Goal: Communication & Community: Answer question/provide support

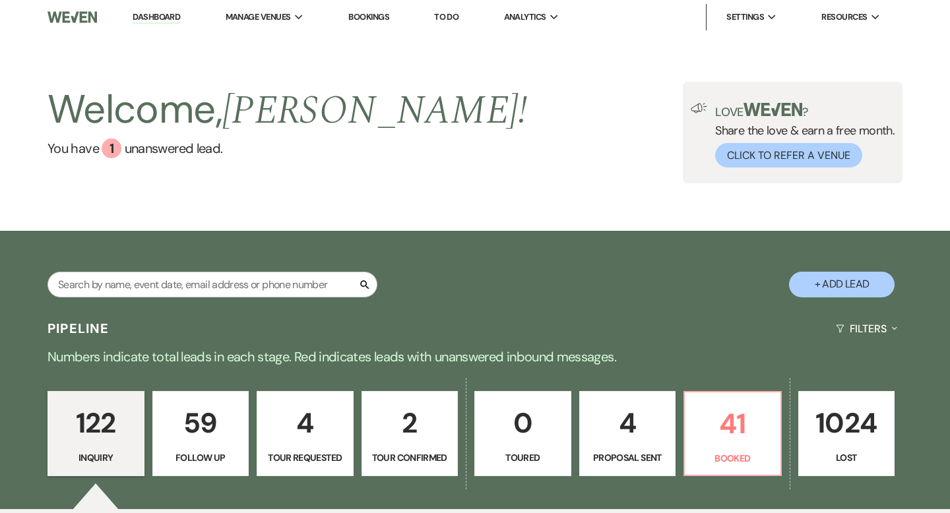
click at [727, 477] on div "122 Inquiry 59 Follow Up 4 Tour Requested 2 Tour Confirmed 0 Toured 4 Proposal …" at bounding box center [475, 442] width 950 height 135
click at [706, 459] on p "Booked" at bounding box center [732, 458] width 80 height 15
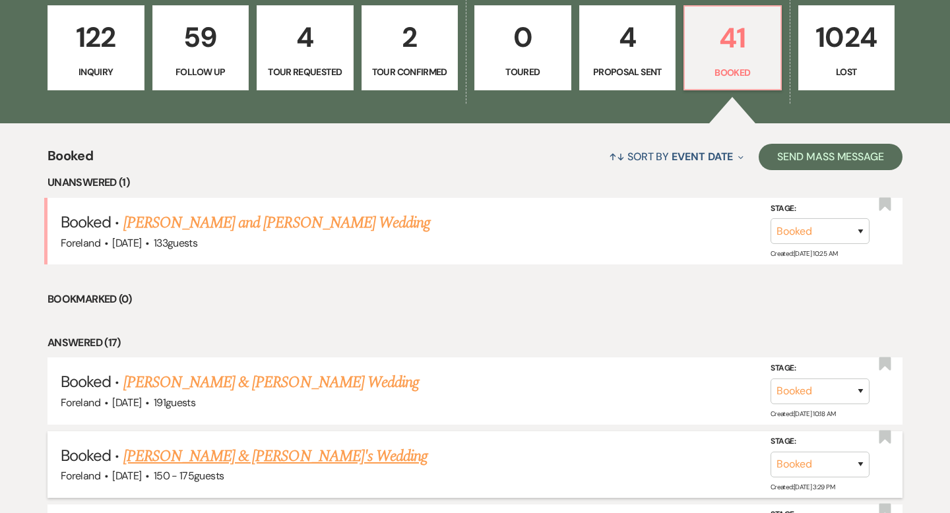
scroll to position [404, 0]
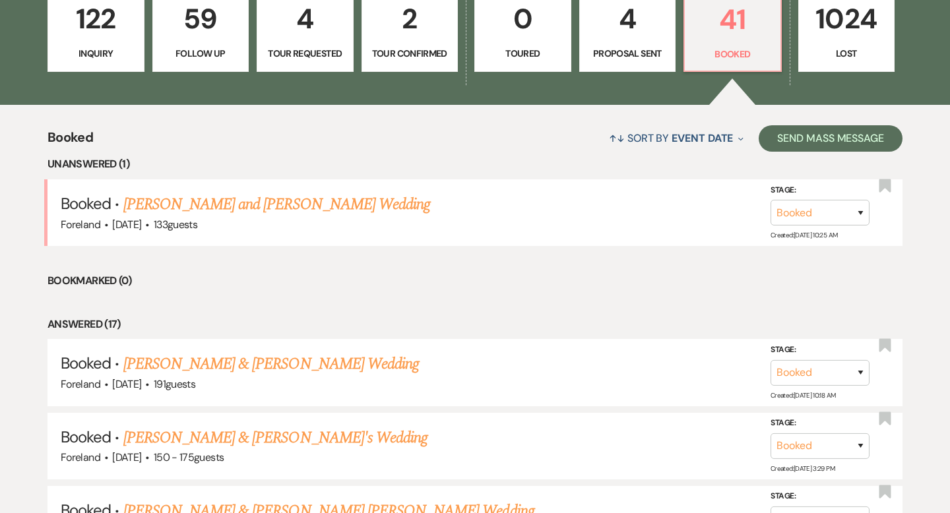
click at [615, 35] on p "4" at bounding box center [628, 19] width 80 height 44
select select "6"
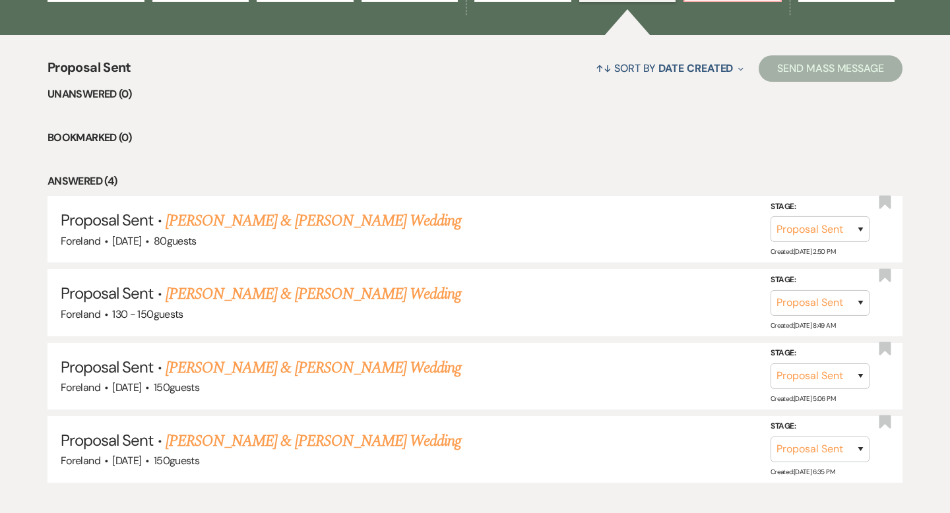
scroll to position [513, 0]
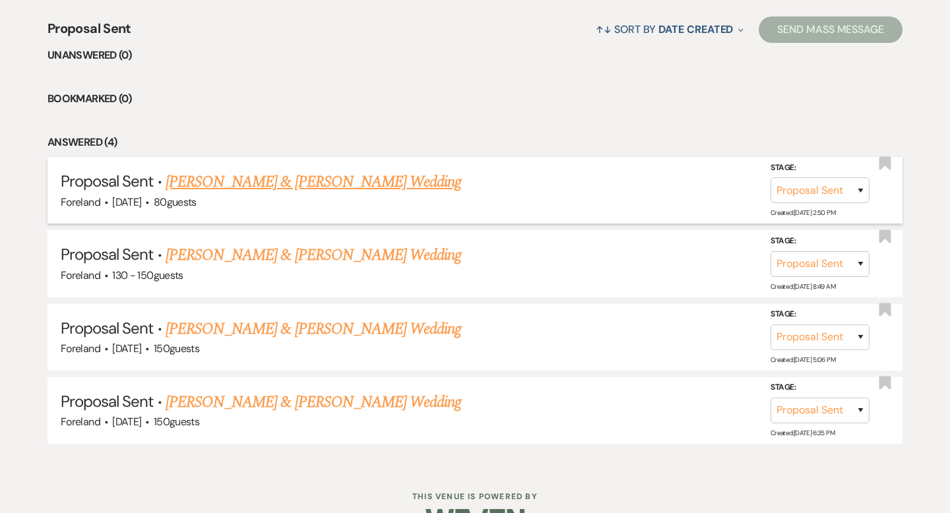
click at [306, 189] on link "[PERSON_NAME] & [PERSON_NAME] Wedding" at bounding box center [313, 182] width 295 height 24
select select "6"
select select "5"
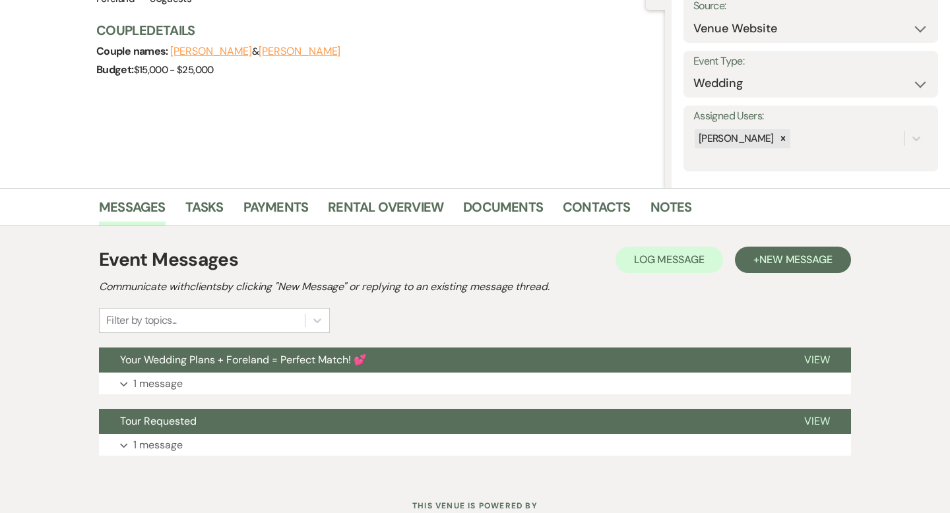
scroll to position [191, 0]
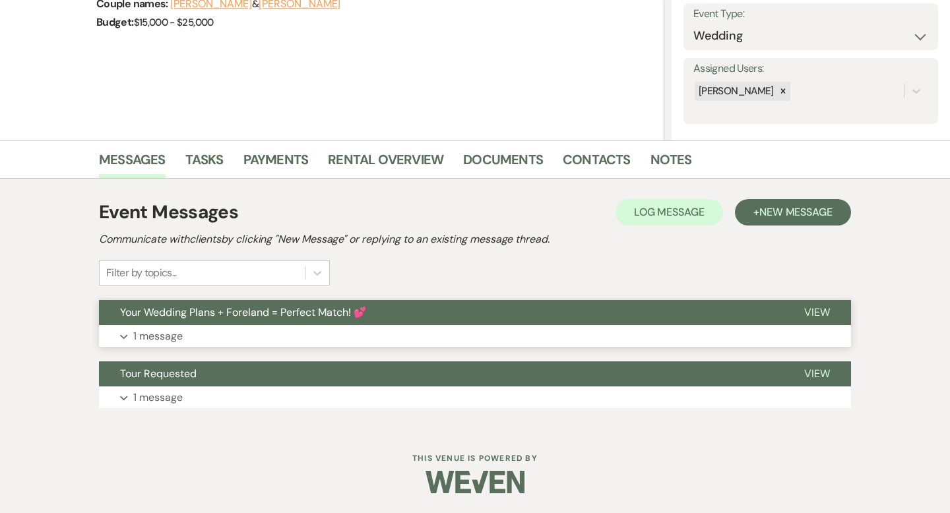
click at [823, 309] on span "View" at bounding box center [817, 312] width 26 height 14
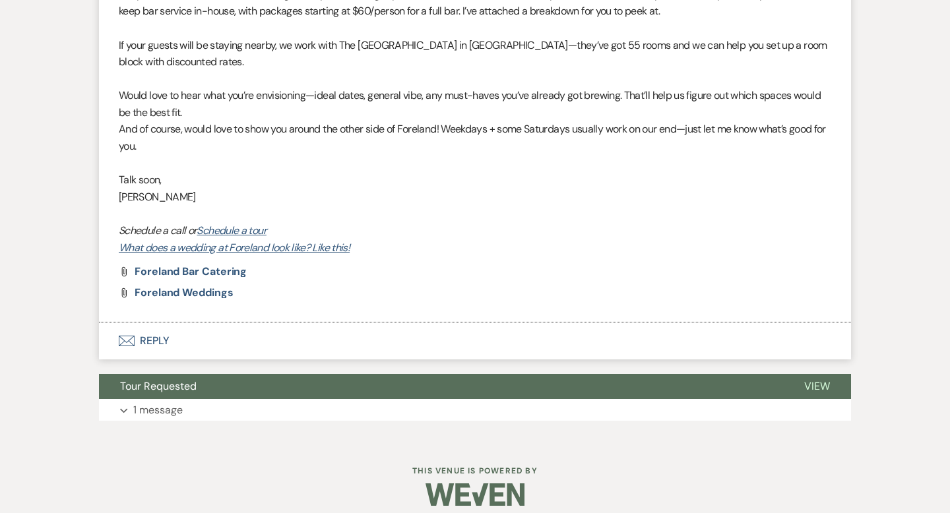
scroll to position [712, 0]
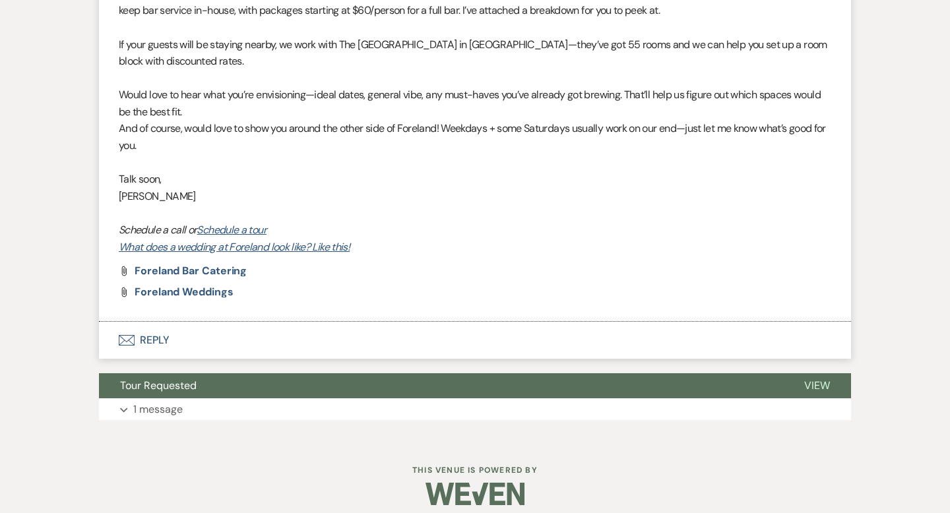
click at [160, 355] on button "Envelope Reply" at bounding box center [475, 340] width 752 height 37
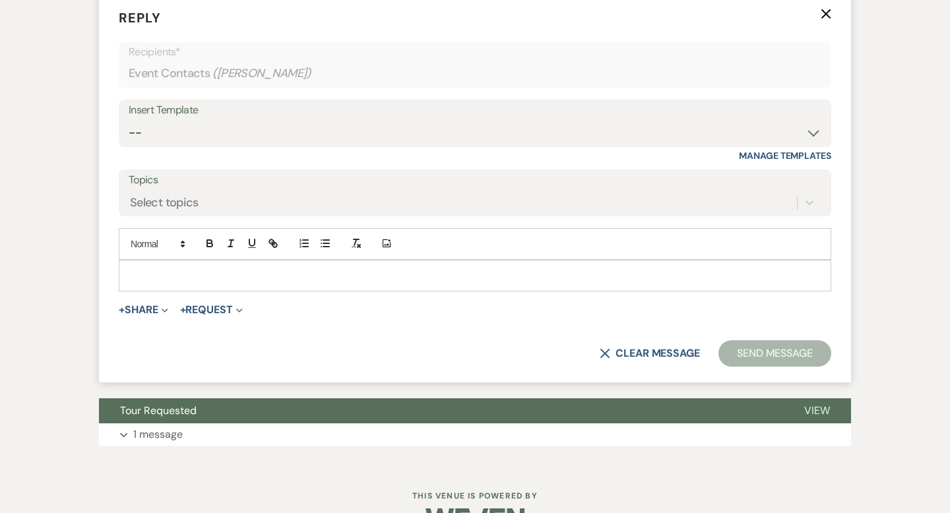
scroll to position [1050, 0]
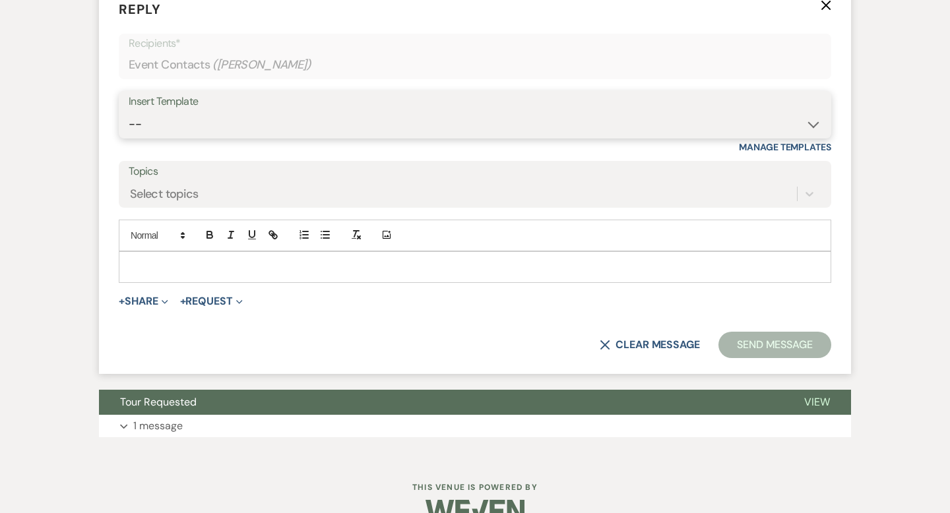
click at [169, 137] on select "-- Lost Lead Wedding | Warm Lead Follow Up Social Initial Inquiry Response Corp…" at bounding box center [475, 124] width 692 height 26
select select "3314"
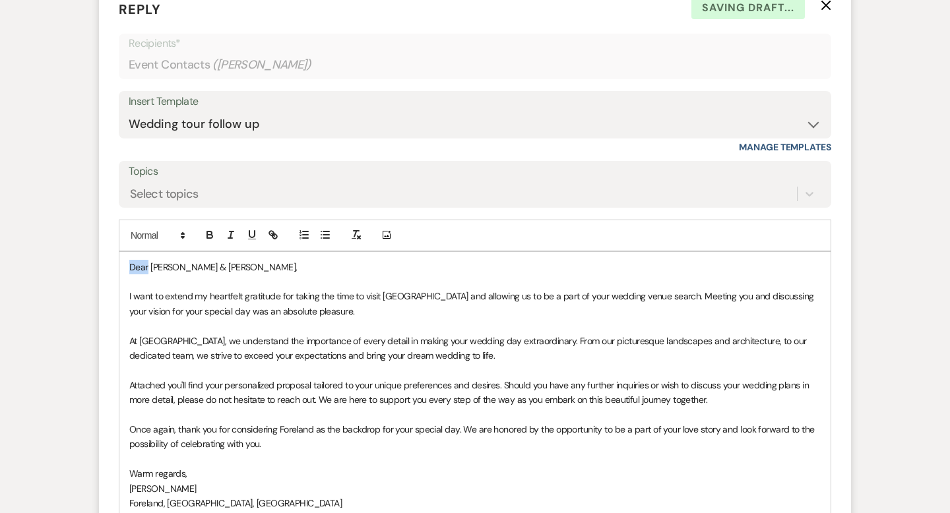
drag, startPoint x: 130, startPoint y: 284, endPoint x: 109, endPoint y: 278, distance: 21.8
click at [106, 282] on form "Reply X Saving draft... Recipients* Event Contacts ( [PERSON_NAME] ) Insert Tem…" at bounding box center [475, 297] width 752 height 626
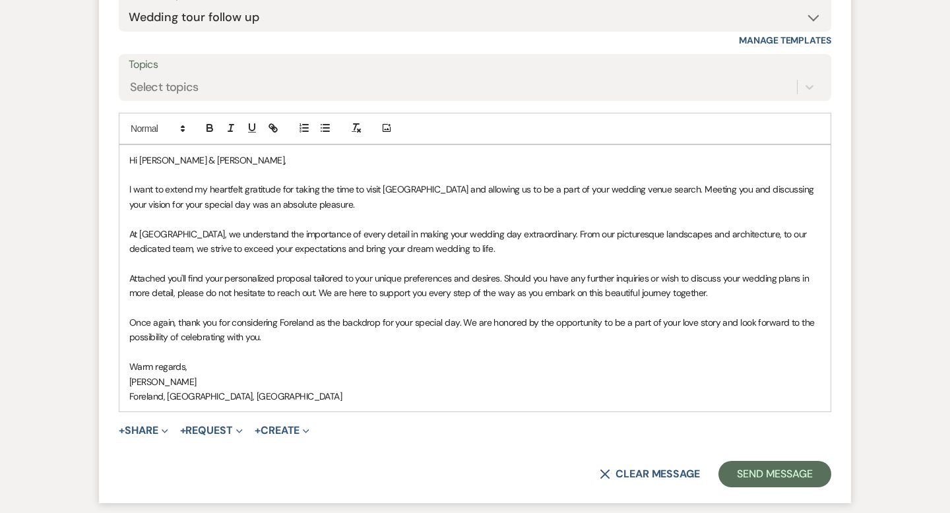
scroll to position [1159, 0]
click at [322, 210] on p "I want to extend my heartfelt gratitude for taking the time to visit [GEOGRAPHI…" at bounding box center [474, 196] width 691 height 30
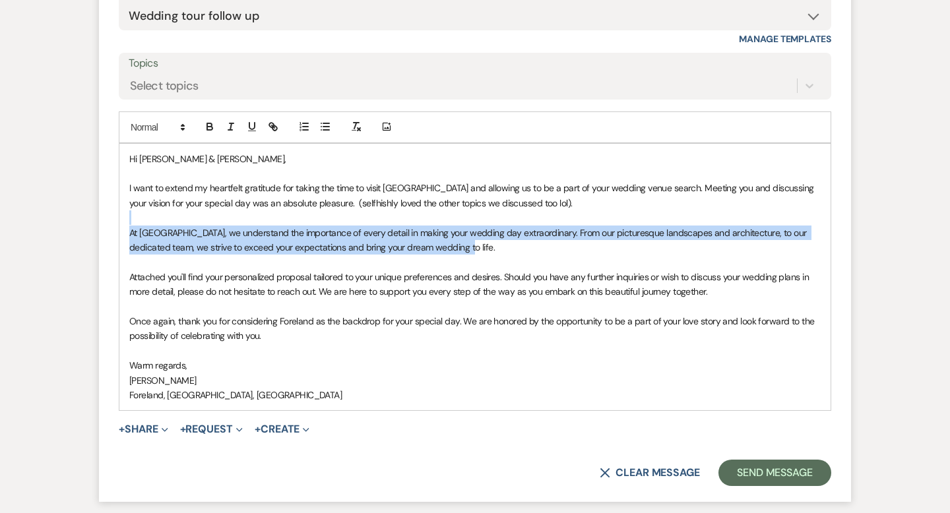
drag, startPoint x: 467, startPoint y: 266, endPoint x: 110, endPoint y: 241, distance: 357.6
click at [110, 241] on form "Reply X Saving draft... Recipients* Event Contacts ( [PERSON_NAME] ) Insert Tem…" at bounding box center [475, 188] width 752 height 626
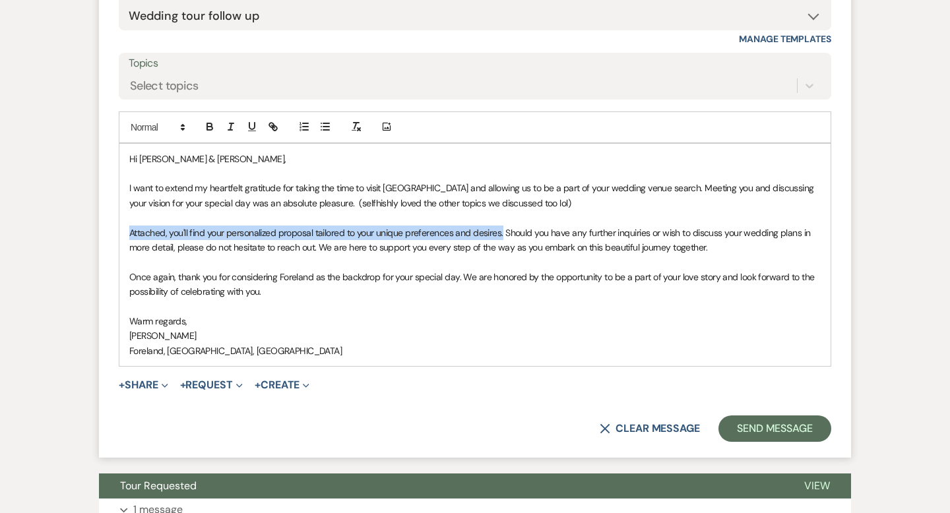
drag, startPoint x: 502, startPoint y: 252, endPoint x: 123, endPoint y: 245, distance: 379.2
click at [123, 245] on div "Hi [PERSON_NAME] & [PERSON_NAME], I want to extend my heartfelt gratitude for t…" at bounding box center [474, 255] width 711 height 222
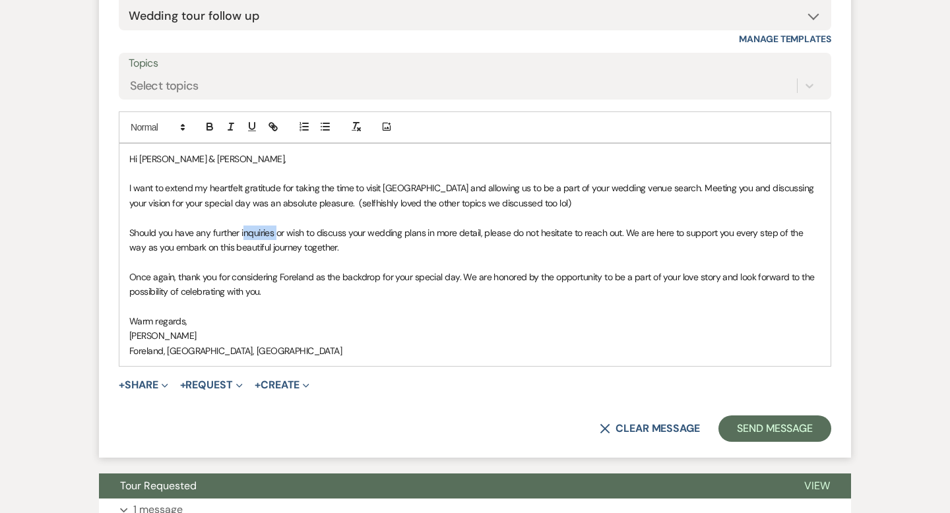
drag, startPoint x: 275, startPoint y: 249, endPoint x: 245, endPoint y: 250, distance: 30.3
click at [243, 251] on span "Should you have any further inquiries or wish to discuss your wedding plans in …" at bounding box center [467, 240] width 676 height 26
drag, startPoint x: 266, startPoint y: 247, endPoint x: 212, endPoint y: 248, distance: 54.1
click at [212, 248] on span "Should you have any further inquiries or wish to discuss your wedding plans in …" at bounding box center [467, 240] width 676 height 26
drag, startPoint x: 212, startPoint y: 248, endPoint x: 291, endPoint y: 249, distance: 79.1
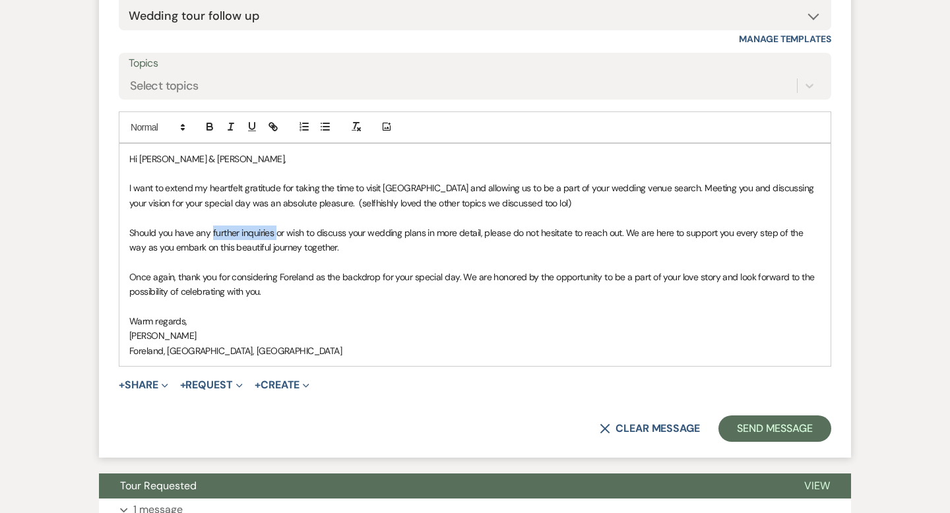
click at [276, 251] on span "Should you have any further inquiries or wish to discuss your wedding plans in …" at bounding box center [467, 240] width 676 height 26
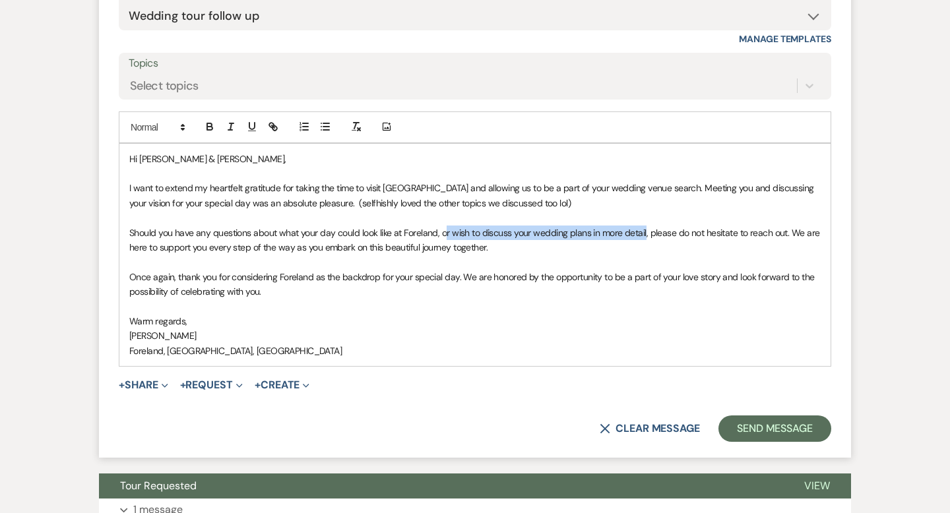
drag, startPoint x: 579, startPoint y: 247, endPoint x: 444, endPoint y: 246, distance: 135.2
click at [444, 246] on span "Should you have any questions about what your day could look like at Foreland, …" at bounding box center [475, 240] width 692 height 26
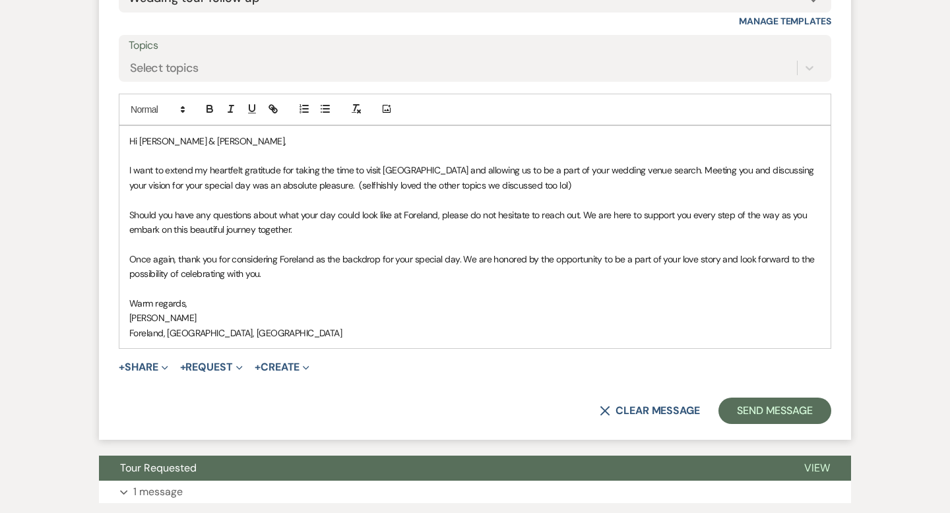
scroll to position [1182, 0]
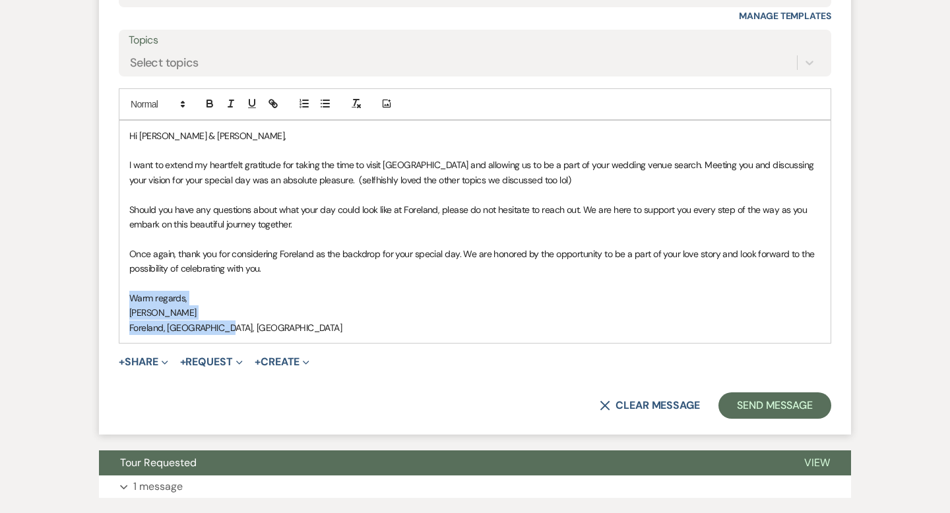
drag, startPoint x: 228, startPoint y: 346, endPoint x: 100, endPoint y: 316, distance: 132.1
click at [100, 316] on form "Reply X Draft Recipients* Event Contacts ( [PERSON_NAME] ) Insert Template -- L…" at bounding box center [475, 143] width 752 height 582
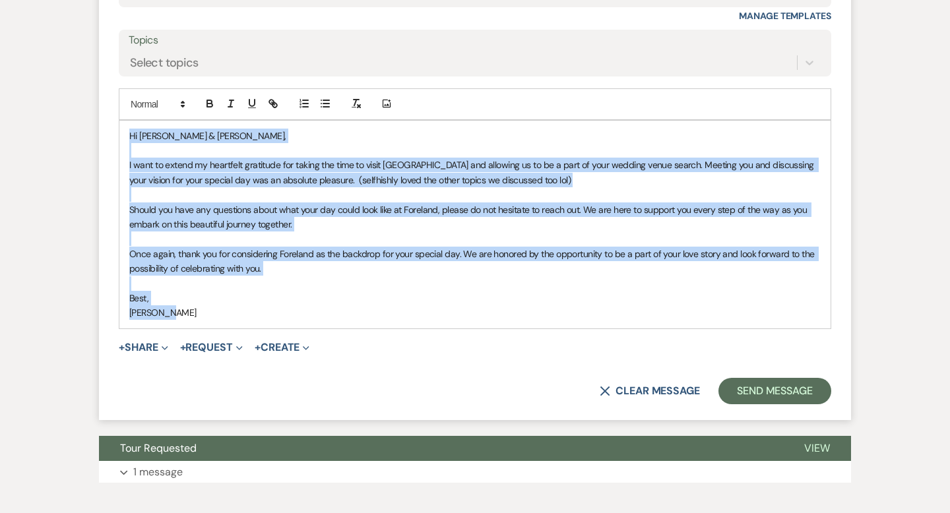
drag, startPoint x: 113, startPoint y: 286, endPoint x: 103, endPoint y: 119, distance: 166.5
click at [103, 119] on form "Reply X Saving draft... Recipients* Event Contacts ( [PERSON_NAME] ) Insert Tem…" at bounding box center [475, 136] width 752 height 568
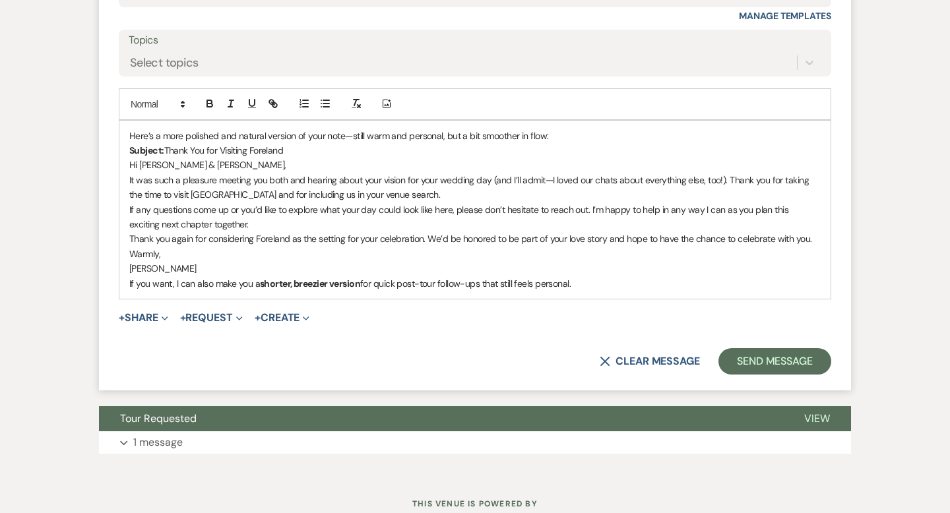
drag, startPoint x: 256, startPoint y: 166, endPoint x: 121, endPoint y: 150, distance: 136.0
click at [121, 150] on div "Here’s a more polished and natural version of your note—still warm and personal…" at bounding box center [474, 210] width 711 height 178
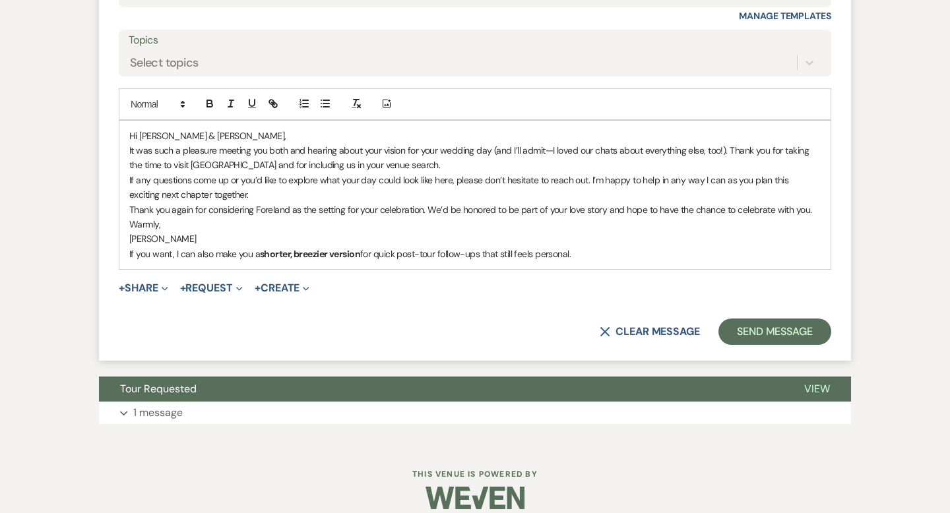
click at [270, 143] on p "Hi [PERSON_NAME] & [PERSON_NAME]," at bounding box center [474, 136] width 691 height 15
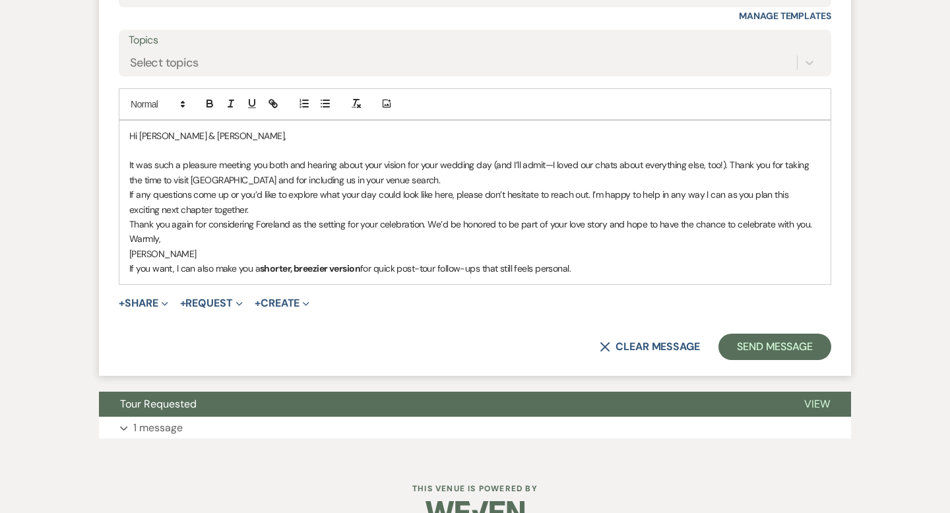
click at [729, 181] on p "It was such a pleasure meeting you both and hearing about your vision for your …" at bounding box center [474, 173] width 691 height 30
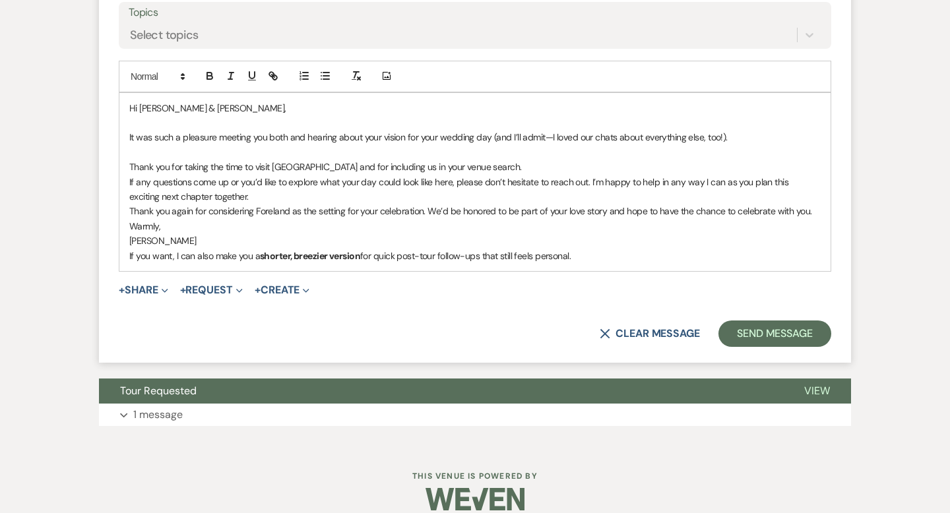
scroll to position [1210, 0]
click at [128, 196] on div "Hi [PERSON_NAME] & [PERSON_NAME], It was such a pleasure meeting you both and h…" at bounding box center [474, 181] width 711 height 178
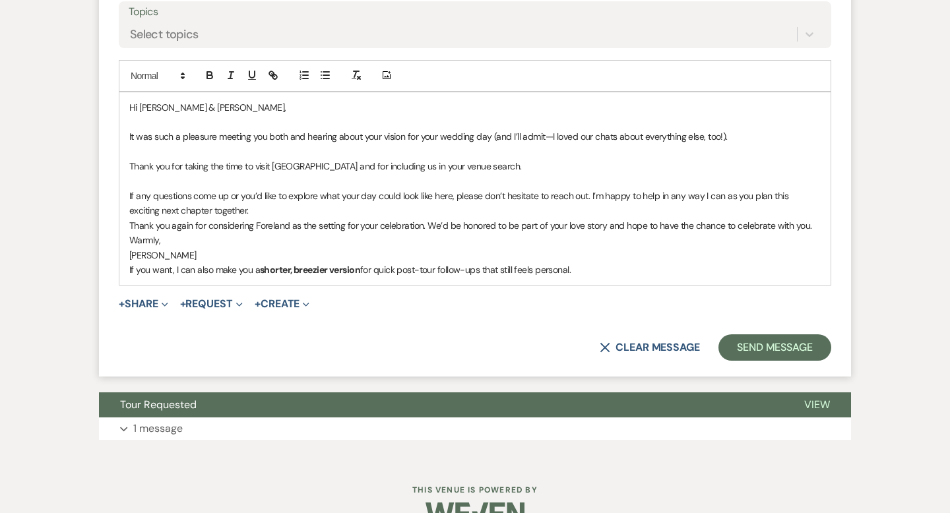
click at [222, 218] on p "If any questions come up or you’d like to explore what your day could look like…" at bounding box center [474, 204] width 691 height 30
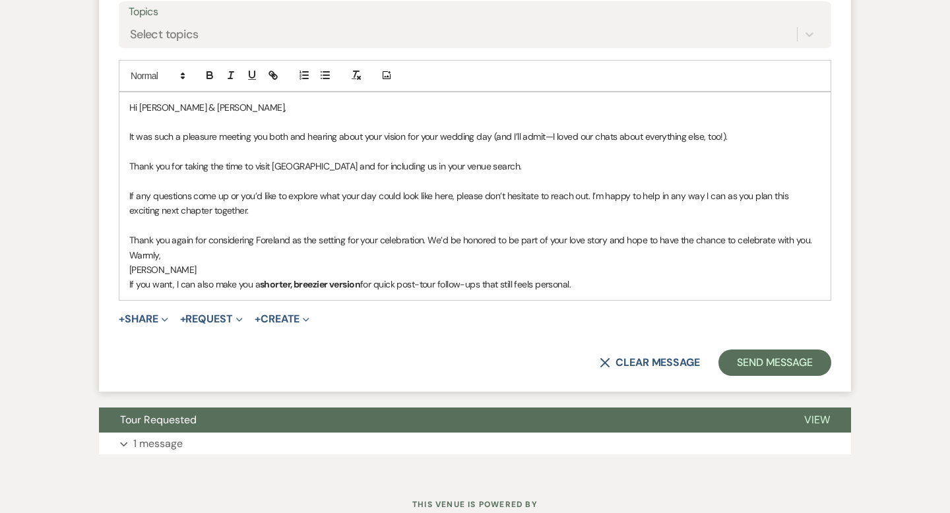
click at [128, 268] on div "Hi [PERSON_NAME] & [PERSON_NAME], It was such a pleasure meeting you both and h…" at bounding box center [474, 196] width 711 height 208
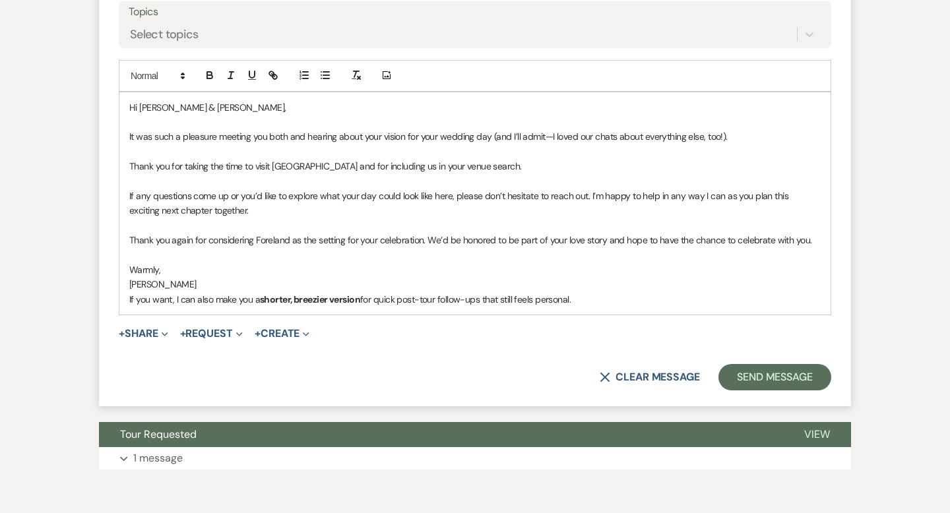
drag, startPoint x: 415, startPoint y: 322, endPoint x: 81, endPoint y: 311, distance: 334.5
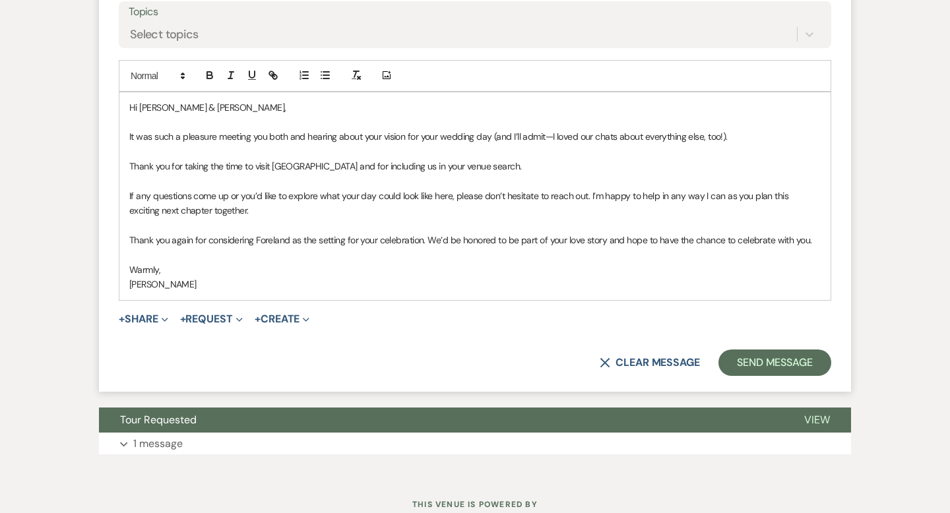
click at [133, 291] on p "[PERSON_NAME]" at bounding box center [474, 284] width 691 height 15
click at [142, 324] on button "+ Share Expand" at bounding box center [143, 319] width 49 height 11
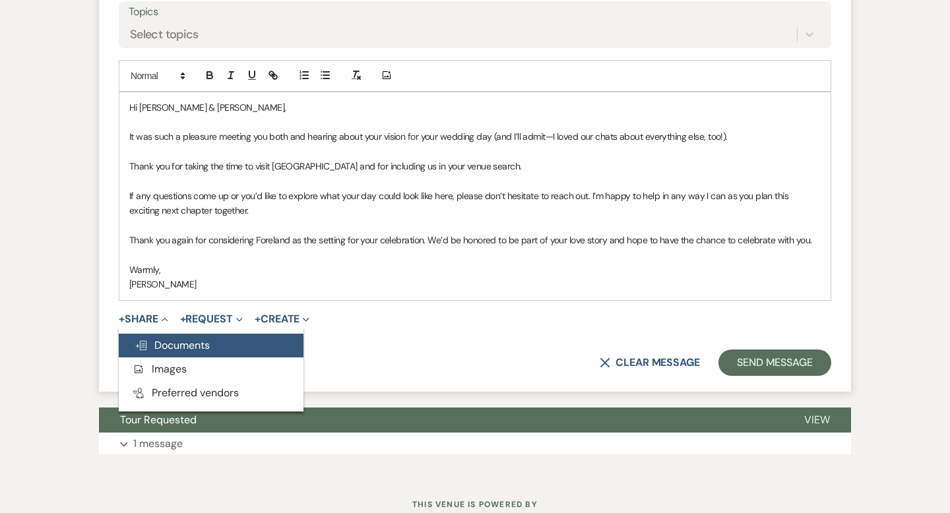
click at [168, 352] on span "Doc Upload Documents" at bounding box center [172, 345] width 75 height 14
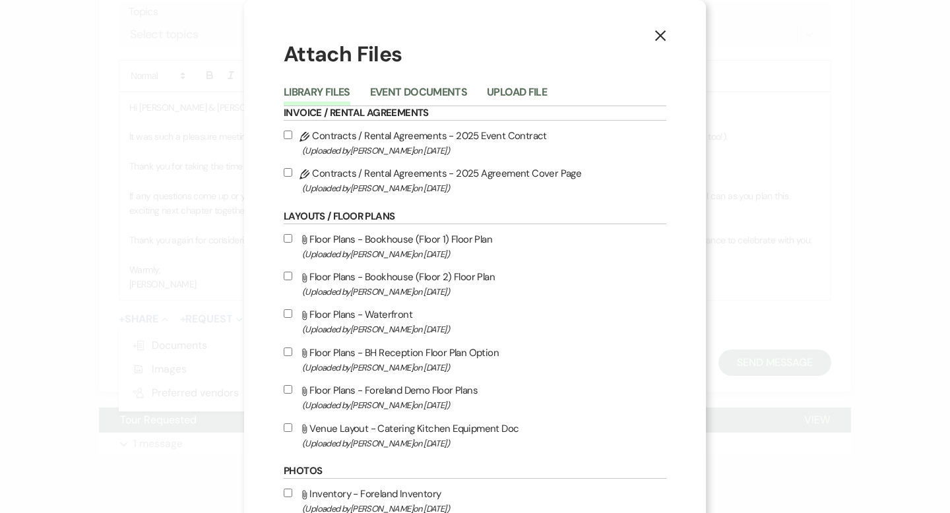
click at [520, 89] on button "Upload File" at bounding box center [517, 96] width 60 height 18
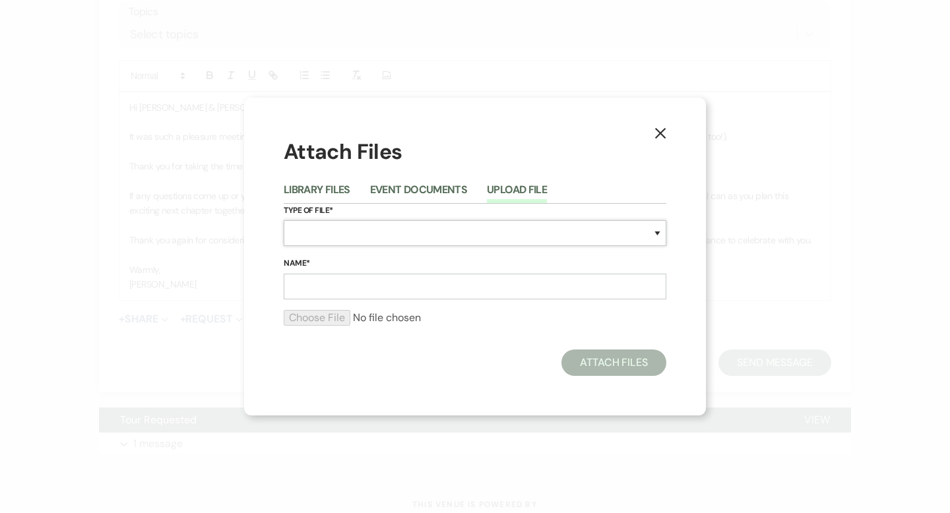
click at [355, 233] on select "Special Event Insurance Vendor Certificate of Insurance Contracts / Rental Agre…" at bounding box center [475, 233] width 382 height 26
select select "8"
click at [340, 280] on input "Name*" at bounding box center [475, 287] width 382 height 26
type input "Proposal"
click at [329, 320] on input "file" at bounding box center [475, 318] width 382 height 16
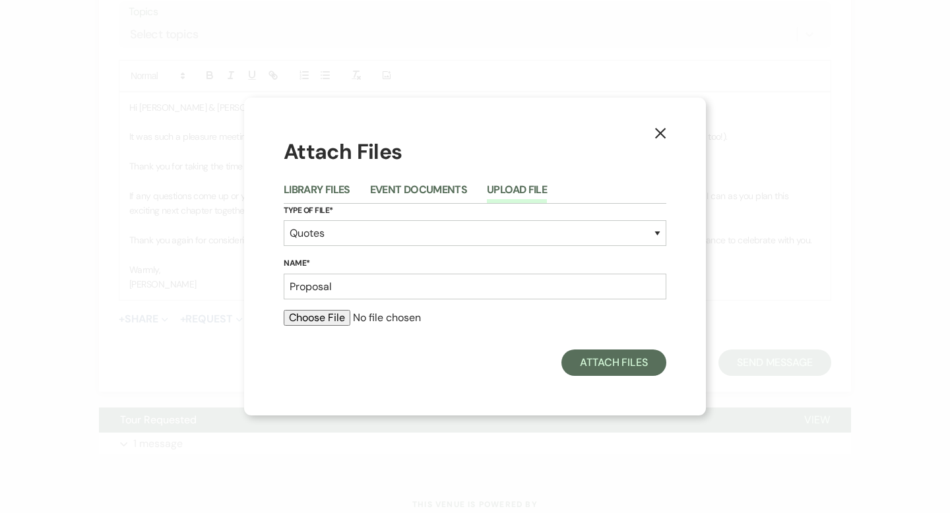
type input "C:\fakepath\Foreland Proposal _ [PERSON_NAME] & [PERSON_NAME] Wedding.pdf"
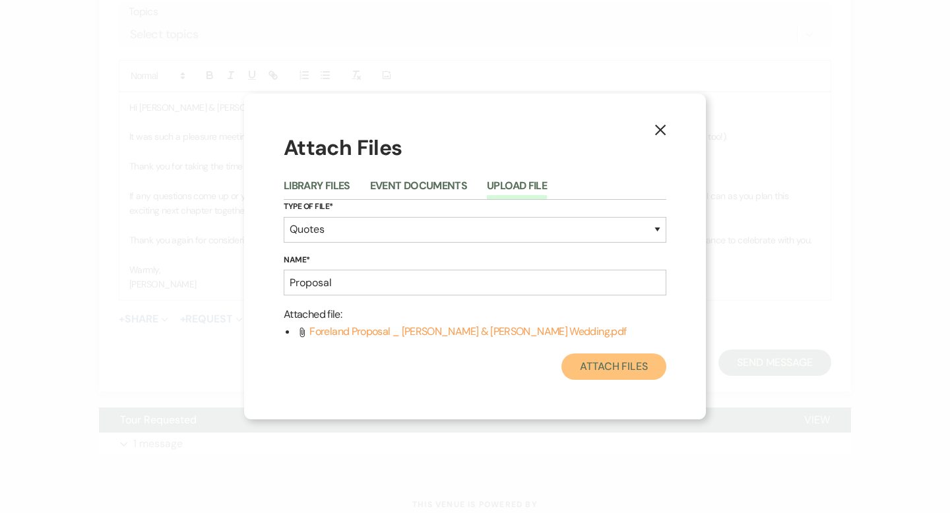
click at [621, 369] on button "Attach Files" at bounding box center [613, 366] width 105 height 26
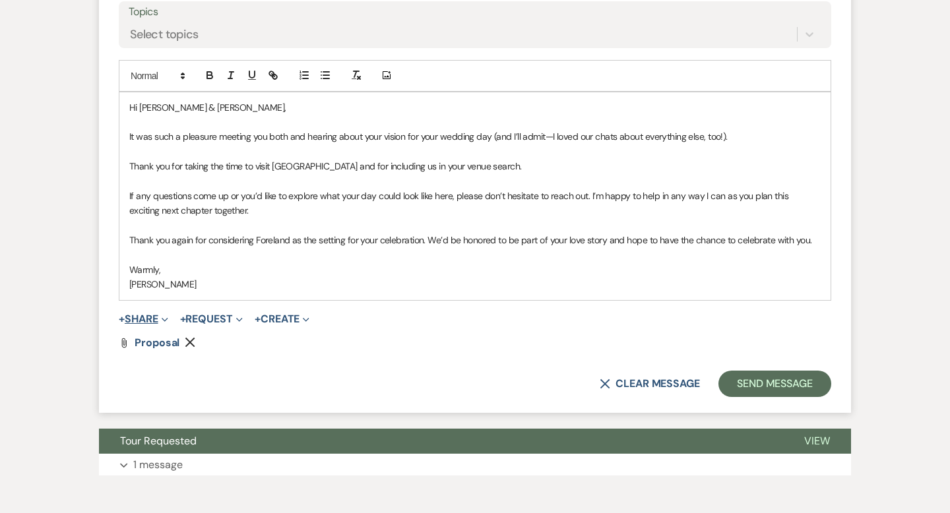
click at [145, 324] on button "+ Share Expand" at bounding box center [143, 319] width 49 height 11
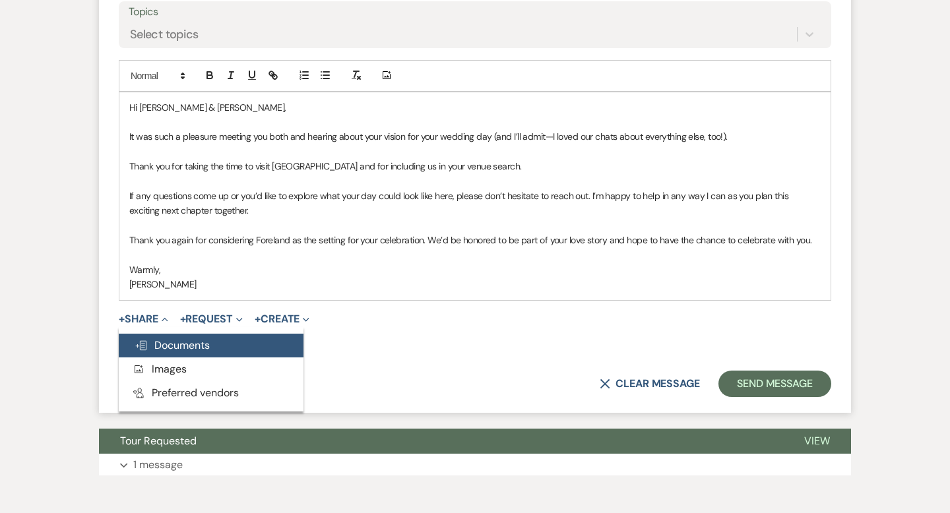
click at [182, 353] on button "Doc Upload Documents" at bounding box center [211, 346] width 185 height 24
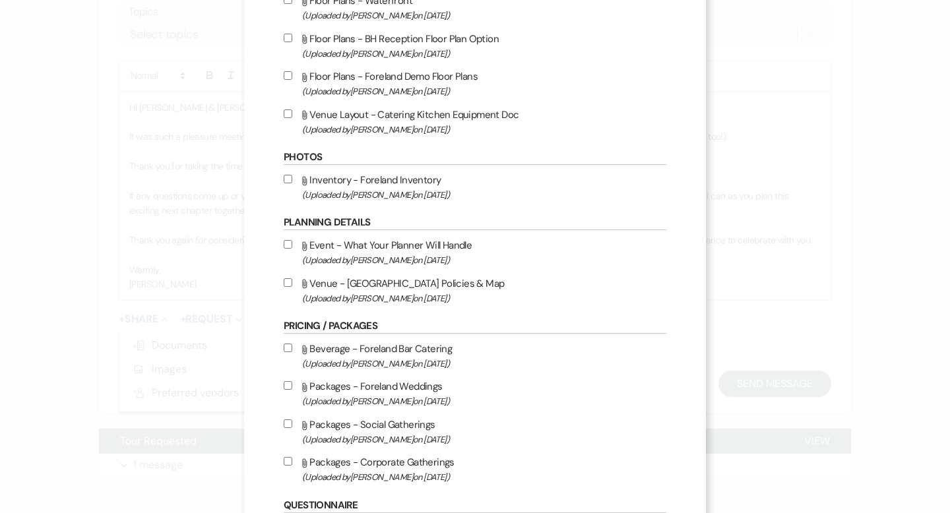
scroll to position [321, 0]
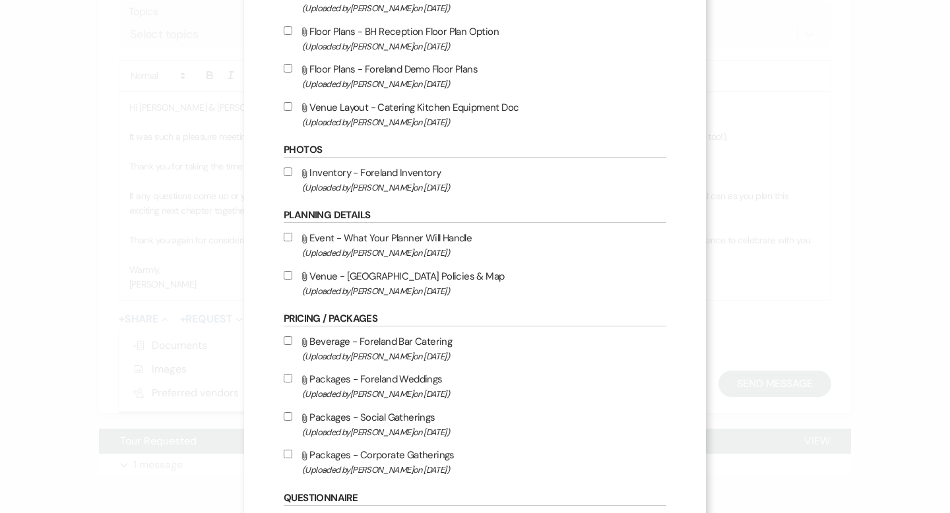
click at [789, 168] on div "X Attach Files Library Files Event Documents Upload File Invoice / Rental Agree…" at bounding box center [475, 256] width 950 height 513
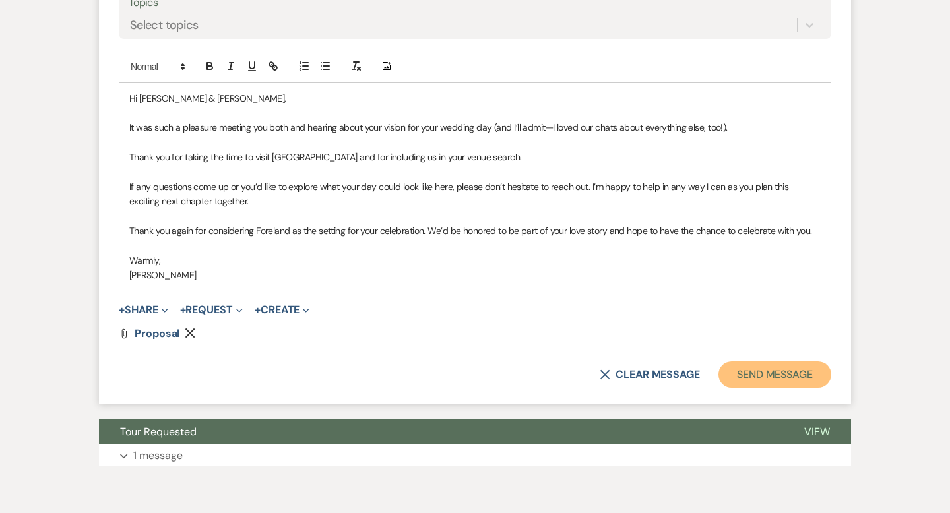
click at [769, 388] on button "Send Message" at bounding box center [774, 374] width 113 height 26
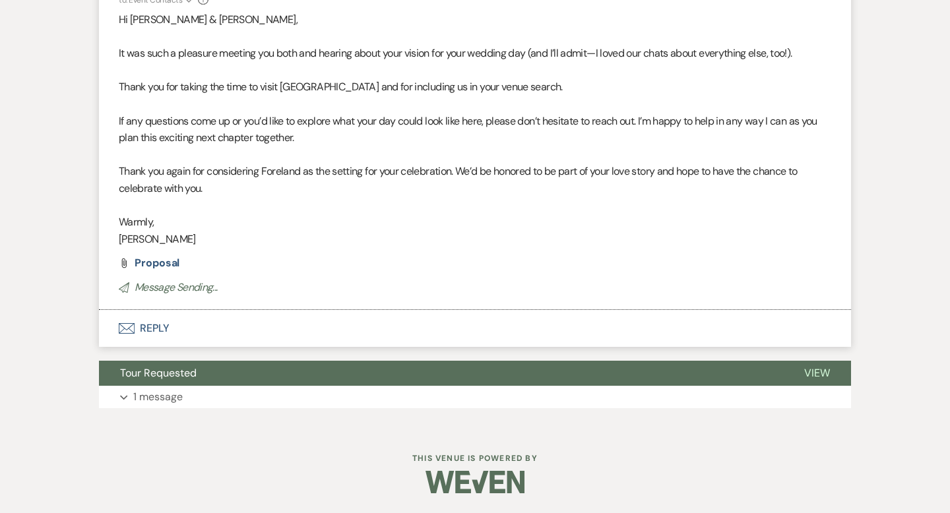
scroll to position [0, 0]
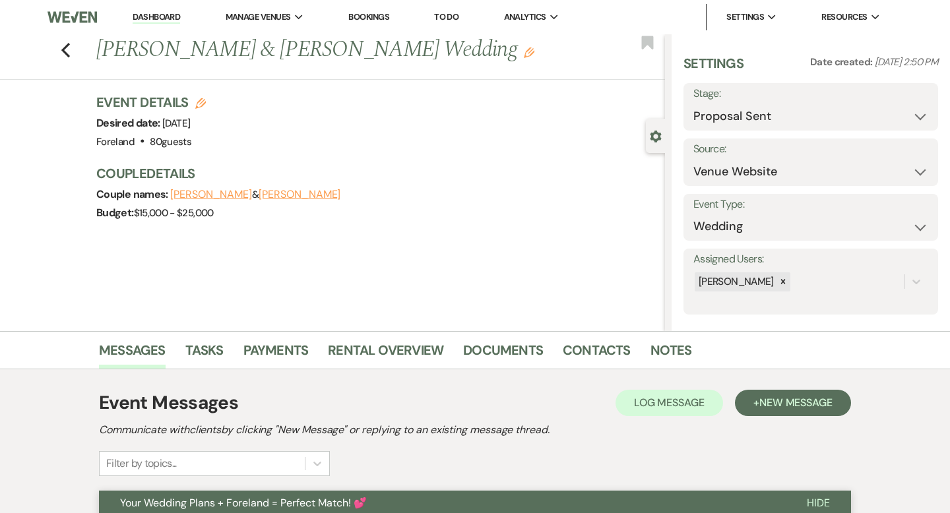
click at [169, 22] on link "Dashboard" at bounding box center [156, 17] width 47 height 13
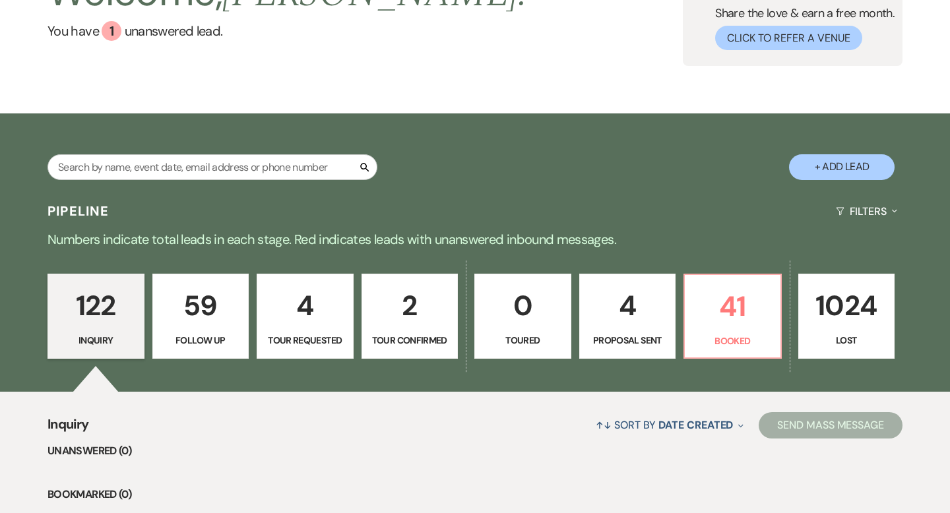
scroll to position [119, 0]
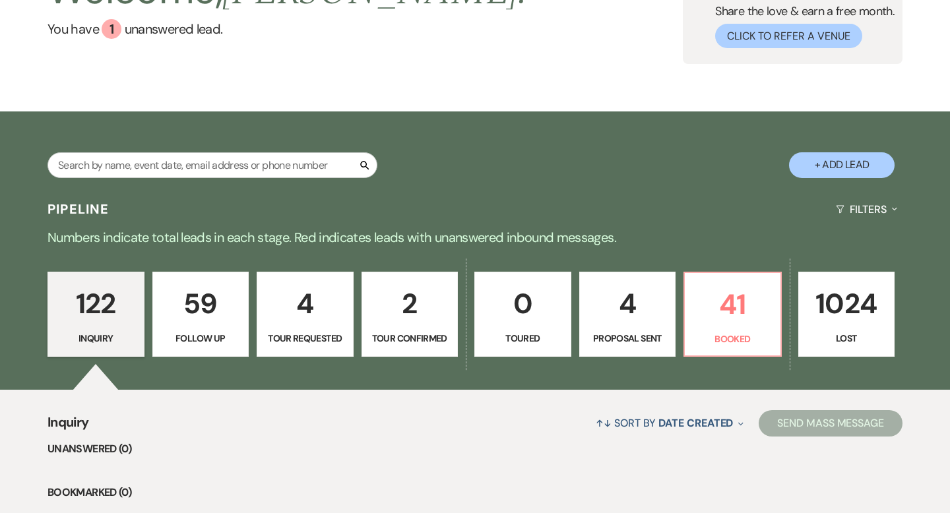
click at [620, 328] on link "4 Proposal Sent" at bounding box center [627, 315] width 97 height 86
select select "6"
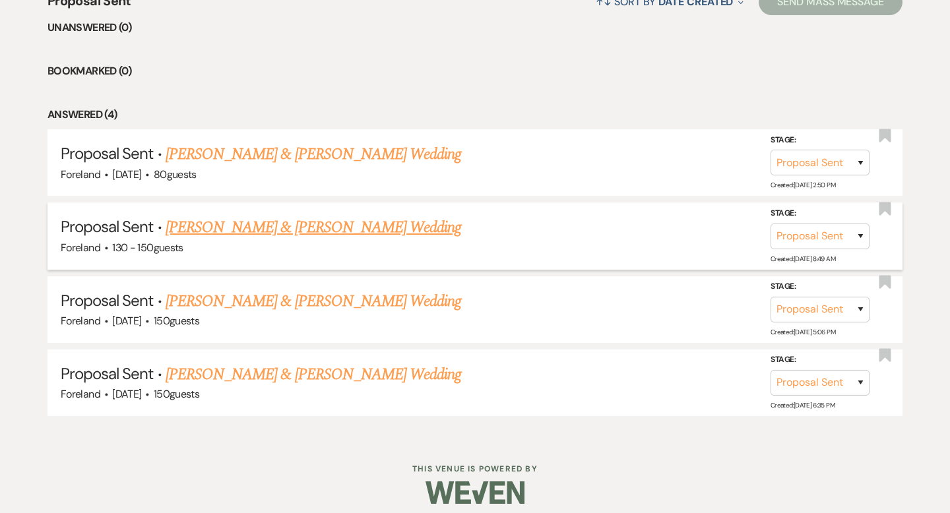
scroll to position [547, 0]
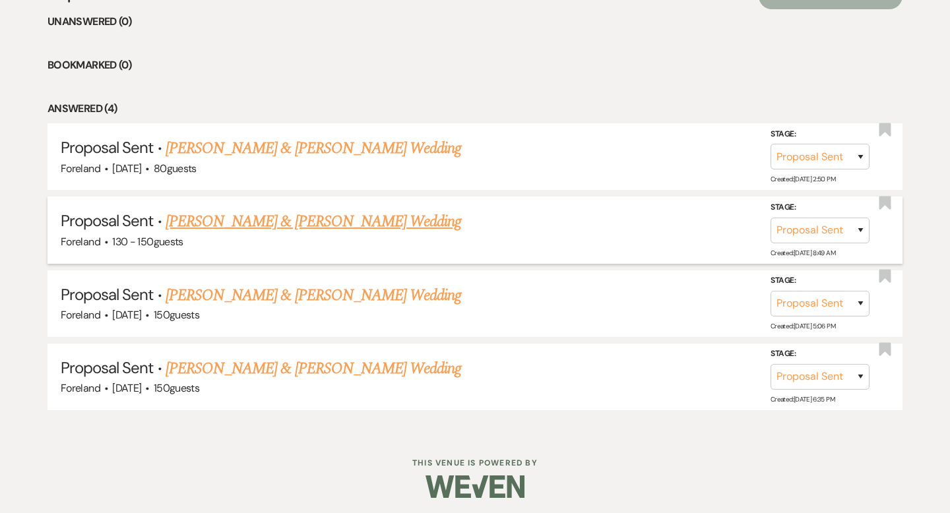
click at [244, 220] on link "[PERSON_NAME] & [PERSON_NAME] Wedding" at bounding box center [313, 222] width 295 height 24
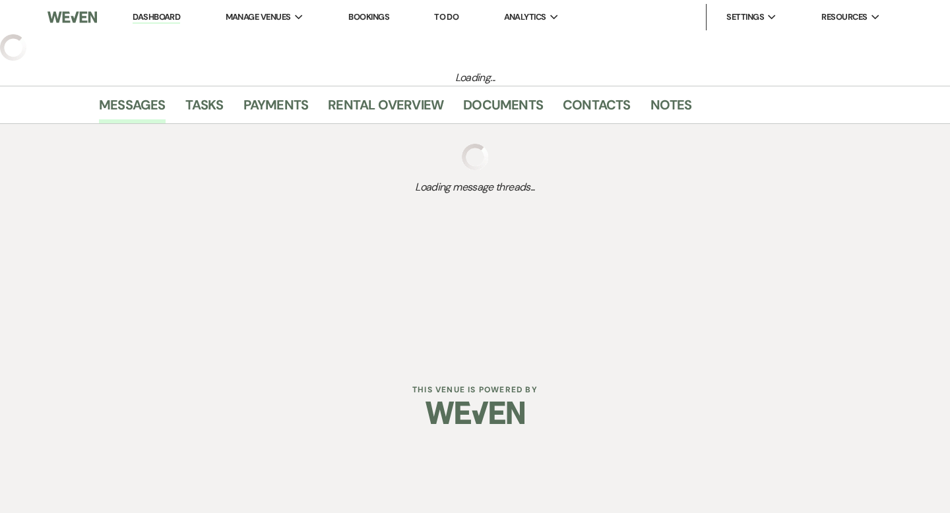
select select "6"
select select "5"
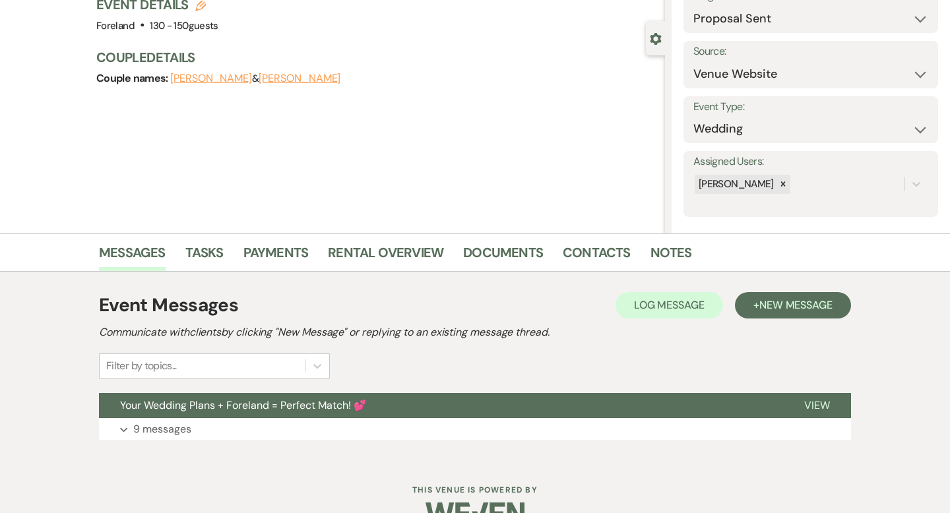
scroll to position [129, 0]
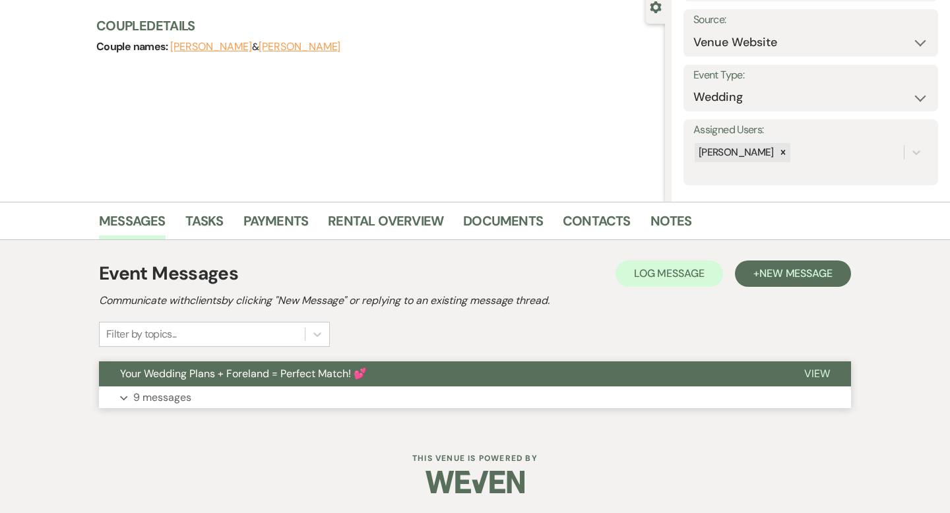
click at [250, 367] on span "Your Wedding Plans + Foreland = Perfect Match! 💕" at bounding box center [243, 374] width 247 height 14
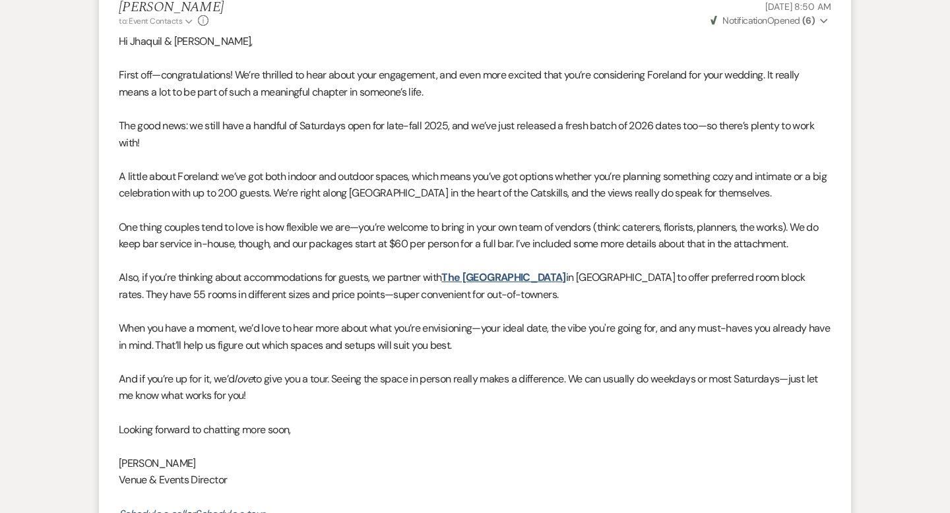
scroll to position [0, 0]
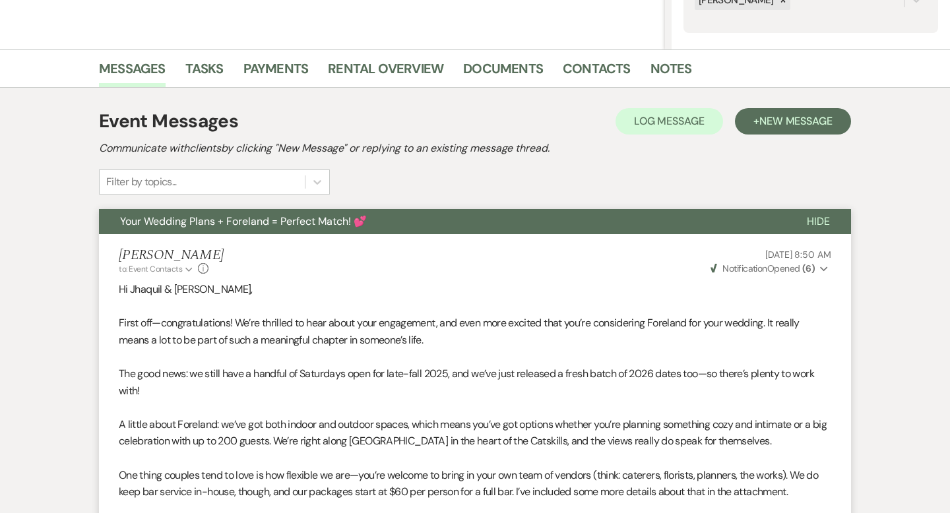
click at [819, 217] on span "Hide" at bounding box center [817, 221] width 23 height 14
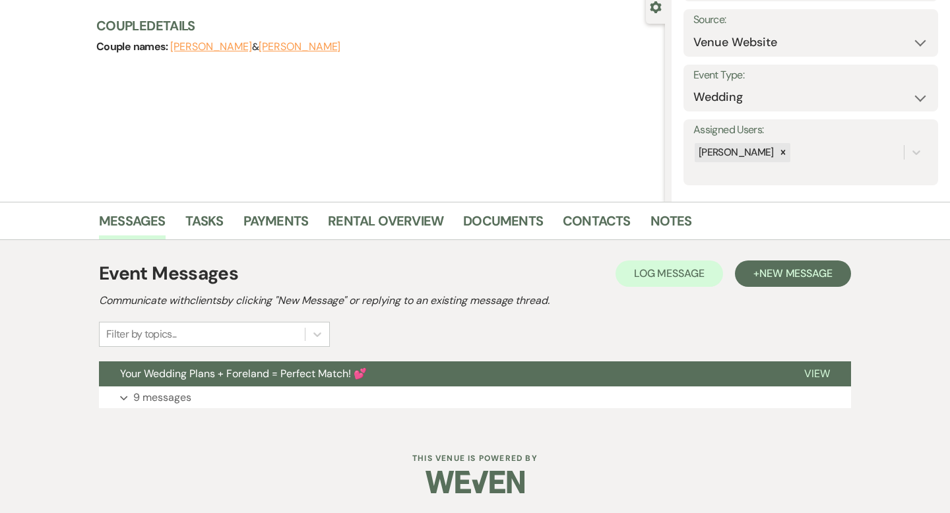
scroll to position [129, 0]
drag, startPoint x: 787, startPoint y: 269, endPoint x: 723, endPoint y: 258, distance: 64.9
click at [787, 268] on span "New Message" at bounding box center [795, 273] width 73 height 14
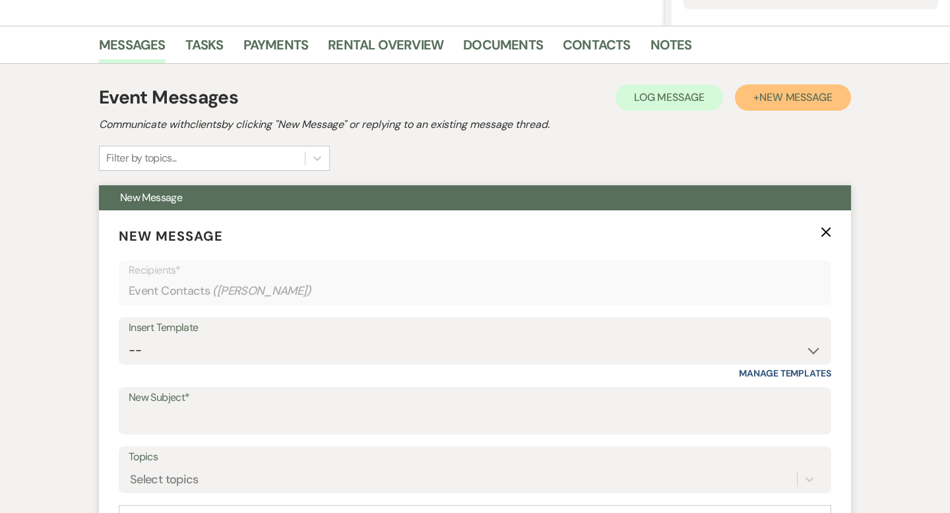
scroll to position [322, 0]
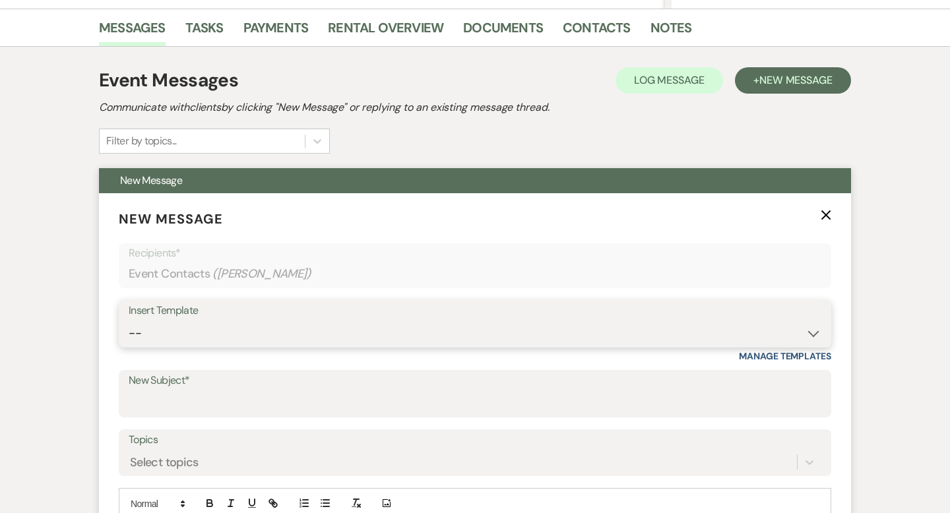
click at [216, 328] on select "-- Lost Lead Wedding | Warm Lead Follow Up Social Initial Inquiry Response Corp…" at bounding box center [475, 333] width 692 height 26
select select "4406"
type input "Would love to be part of your day—checking in! 📍💒"
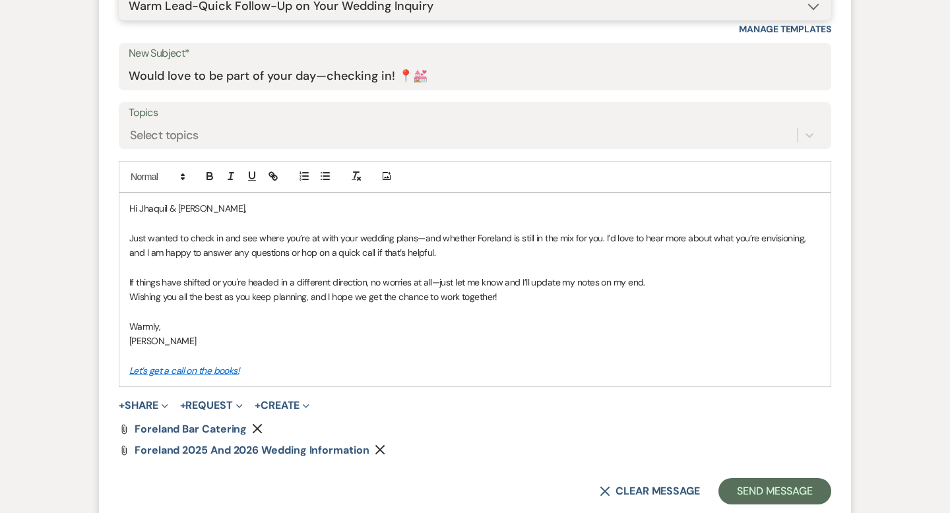
scroll to position [655, 0]
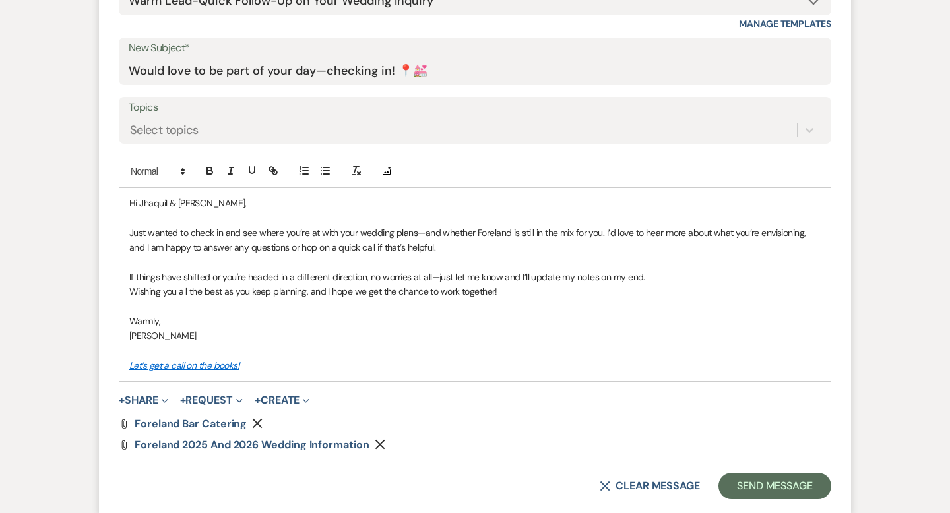
click at [386, 445] on button "Remove" at bounding box center [383, 444] width 16 height 11
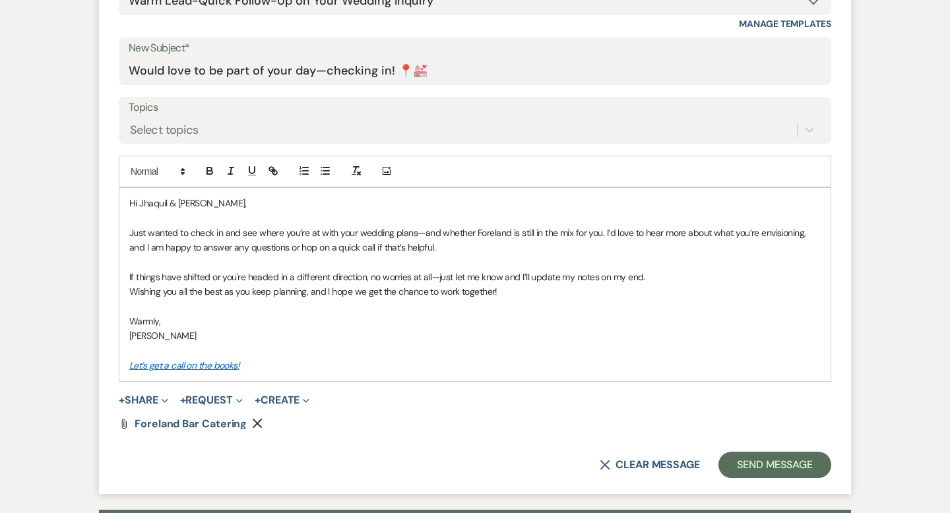
click at [255, 423] on use "button" at bounding box center [258, 424] width 10 height 10
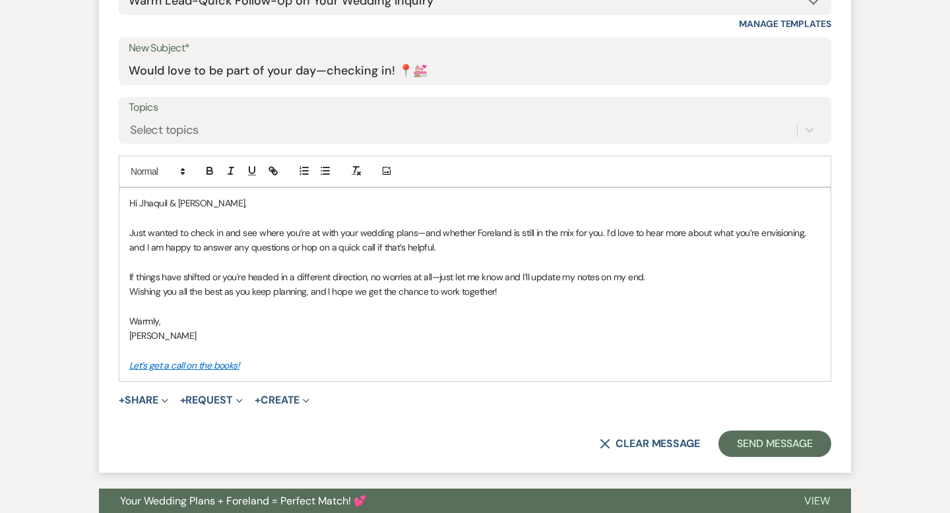
drag, startPoint x: 229, startPoint y: 334, endPoint x: 172, endPoint y: 334, distance: 56.7
click at [172, 334] on p "[PERSON_NAME]" at bounding box center [474, 335] width 691 height 15
click at [768, 446] on button "Send Message" at bounding box center [774, 444] width 113 height 26
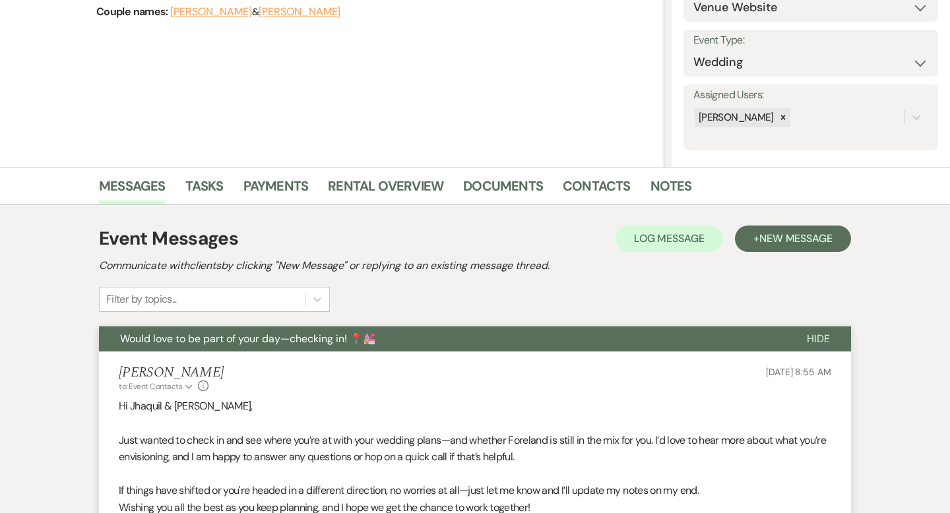
scroll to position [0, 0]
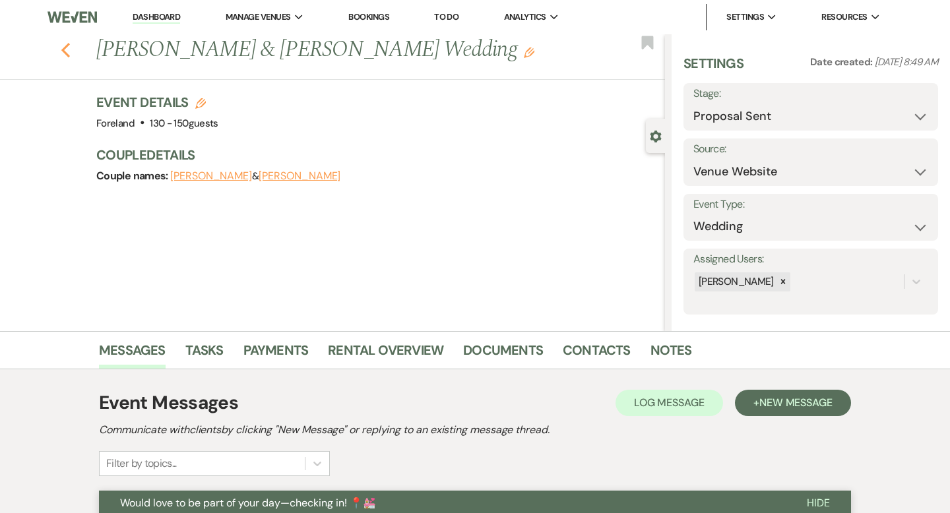
click at [66, 50] on icon "Previous" at bounding box center [66, 50] width 10 height 16
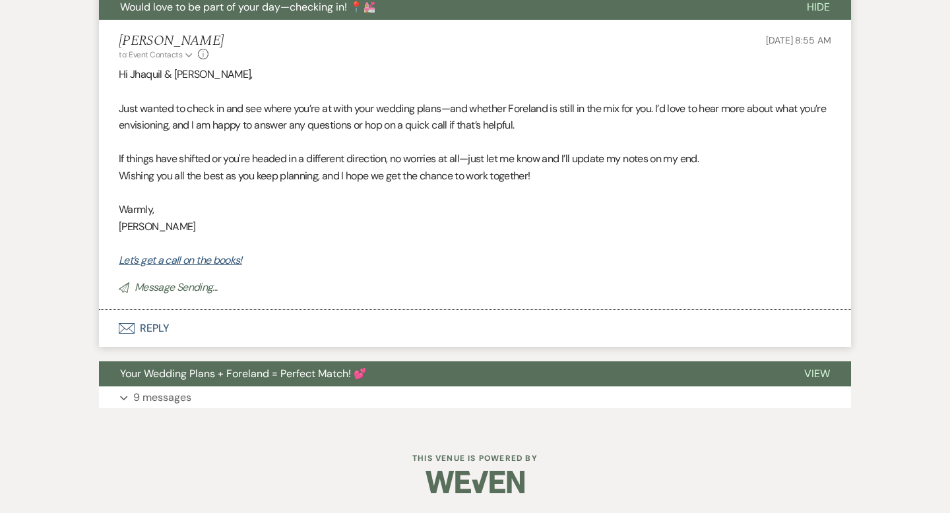
select select "6"
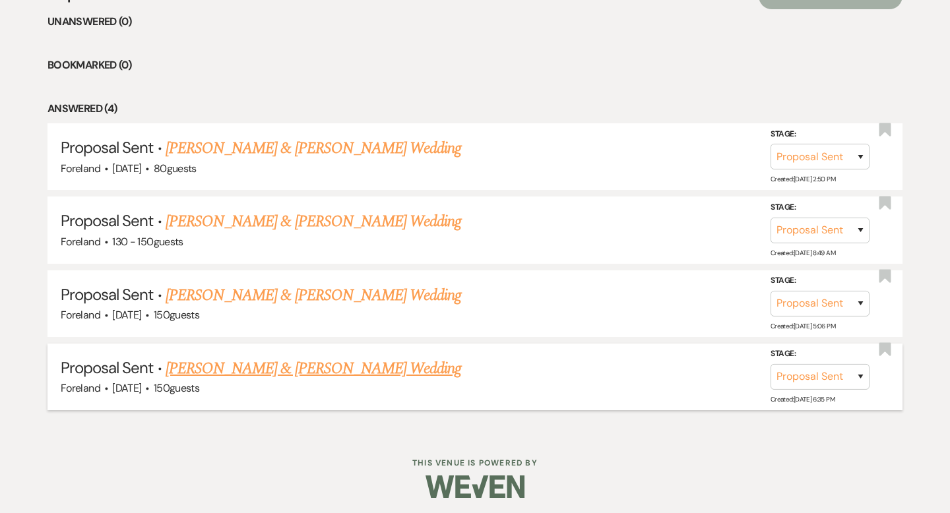
click at [336, 369] on link "[PERSON_NAME] & [PERSON_NAME] Wedding" at bounding box center [313, 369] width 295 height 24
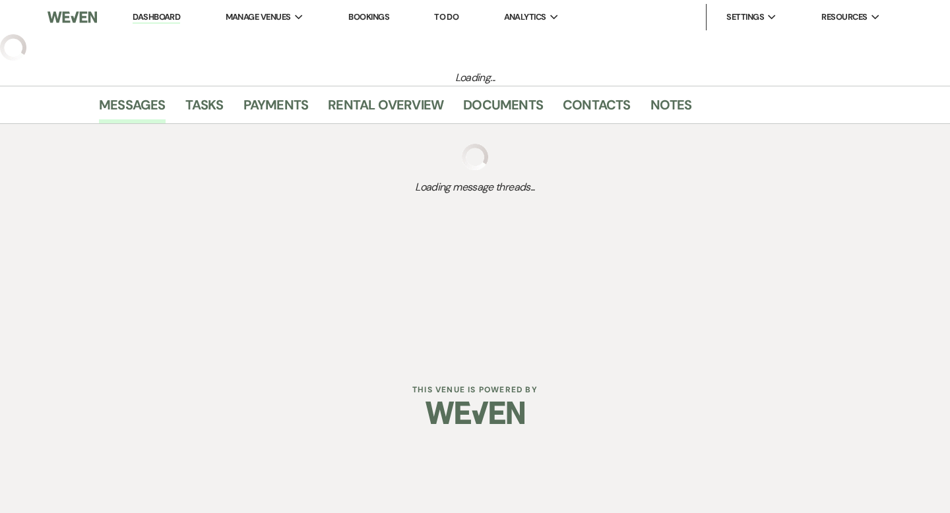
select select "6"
select select "5"
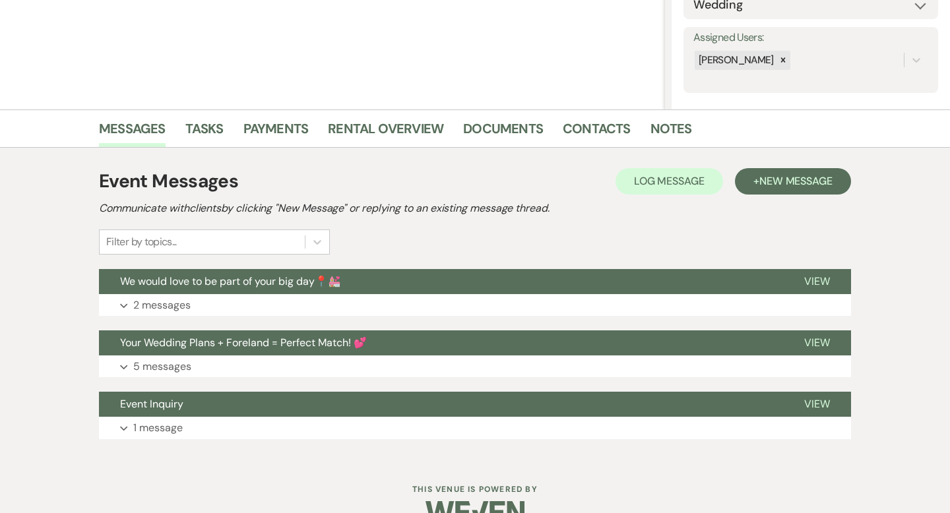
scroll to position [252, 0]
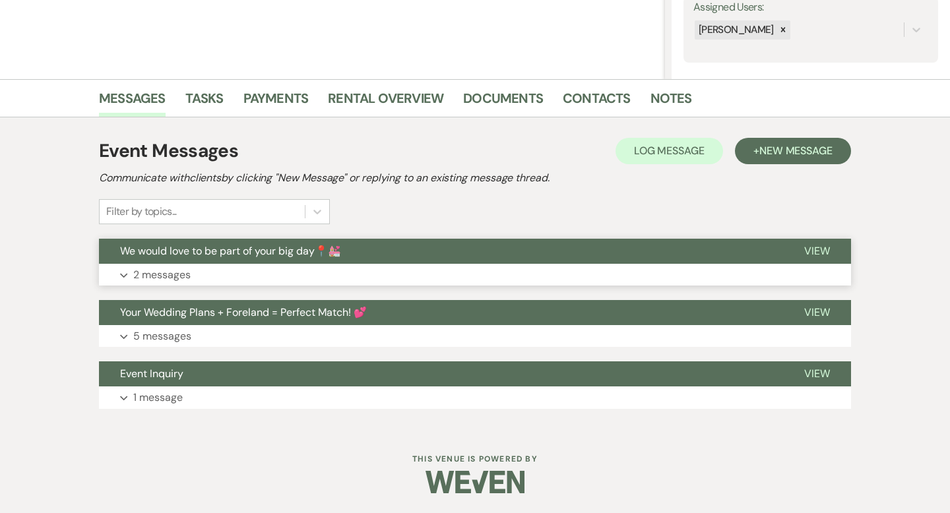
click at [270, 252] on span "We would love to be part of your big day📍💒" at bounding box center [230, 251] width 221 height 14
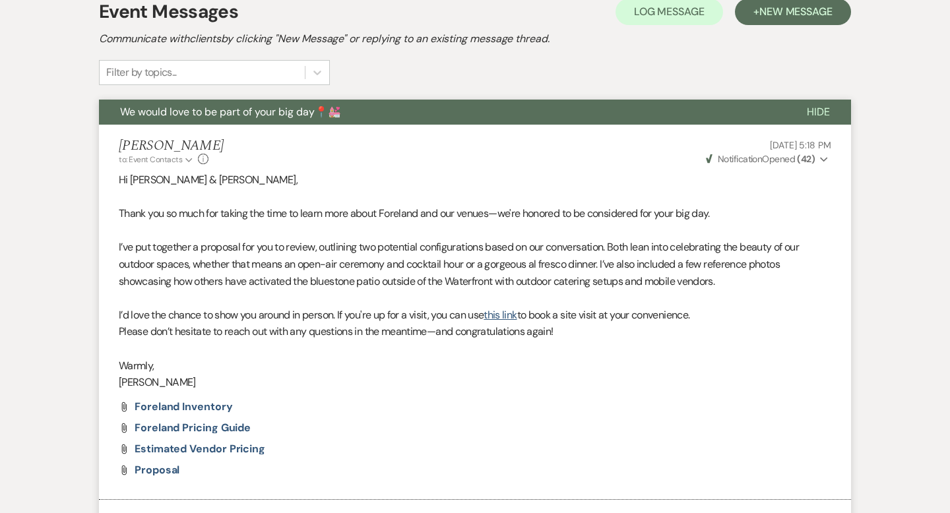
scroll to position [390, 0]
click at [819, 115] on span "Hide" at bounding box center [817, 113] width 23 height 14
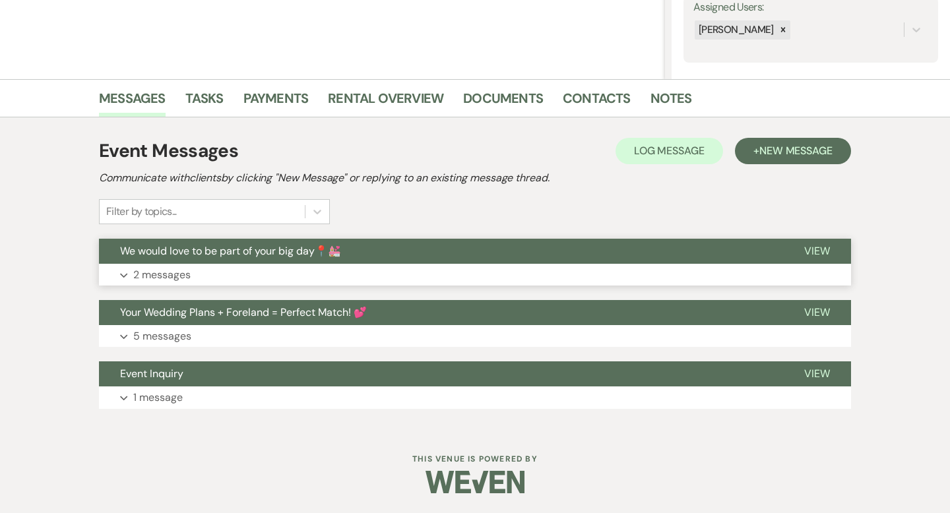
scroll to position [252, 0]
click at [791, 143] on button "+ New Message" at bounding box center [793, 151] width 116 height 26
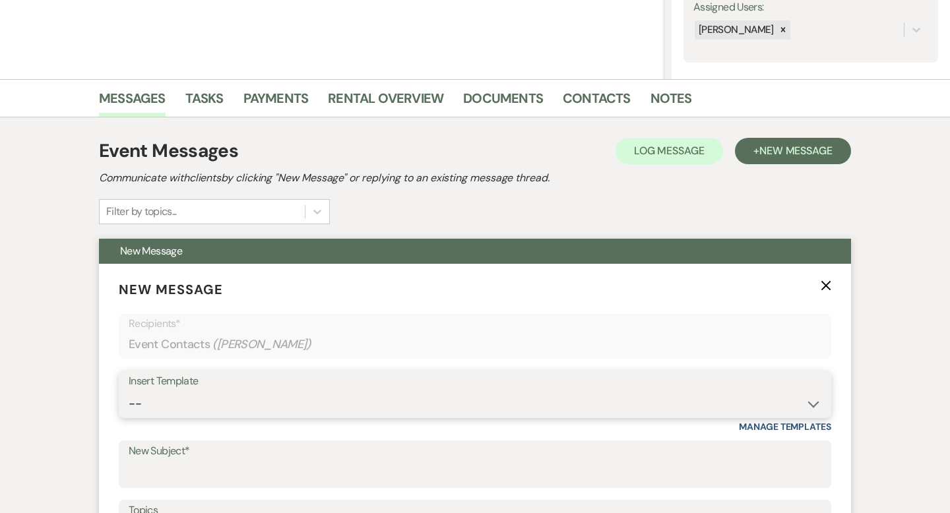
click at [196, 402] on select "-- Lost Lead Wedding | Warm Lead Follow Up Social Initial Inquiry Response Corp…" at bounding box center [475, 404] width 692 height 26
select select "4406"
type input "Would love to be part of your day—checking in! 📍💒"
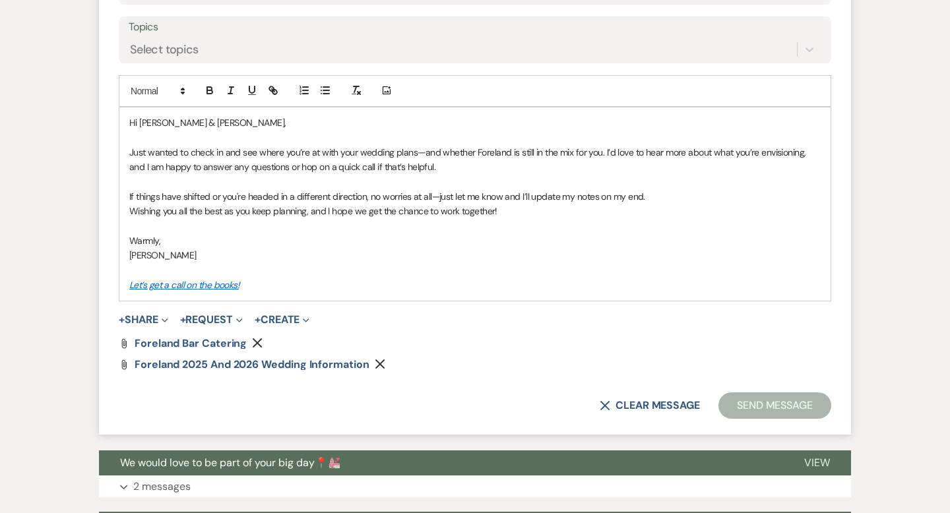
scroll to position [741, 0]
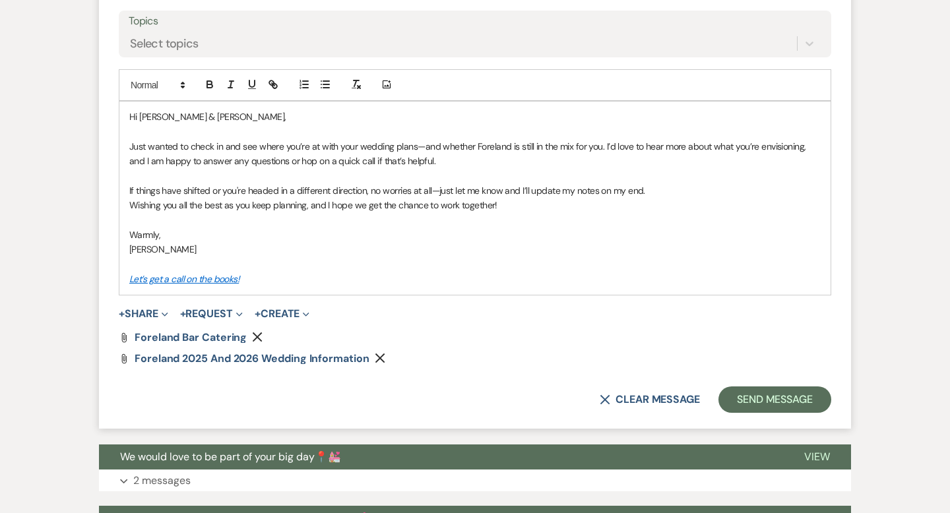
drag, startPoint x: 239, startPoint y: 247, endPoint x: 173, endPoint y: 247, distance: 65.9
click at [173, 247] on p "[PERSON_NAME]" at bounding box center [474, 249] width 691 height 15
click at [801, 403] on button "Send Message" at bounding box center [774, 399] width 113 height 26
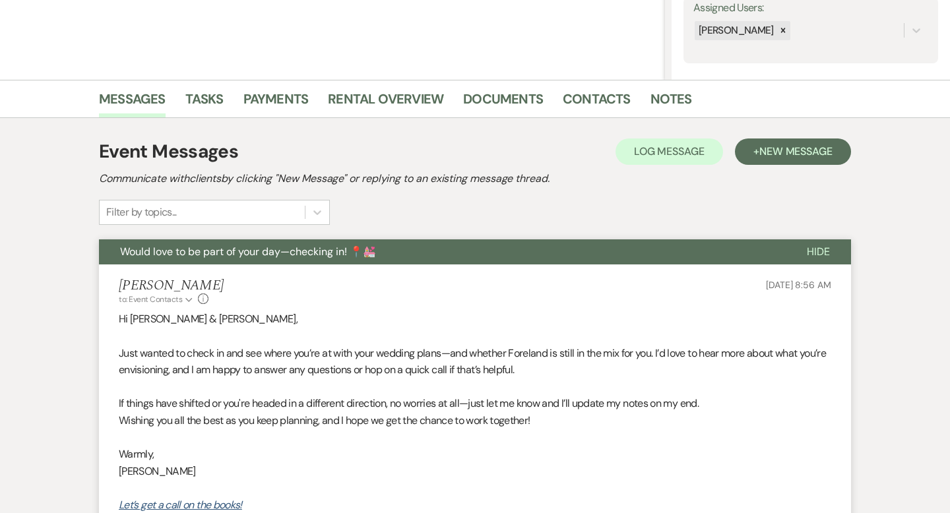
scroll to position [0, 0]
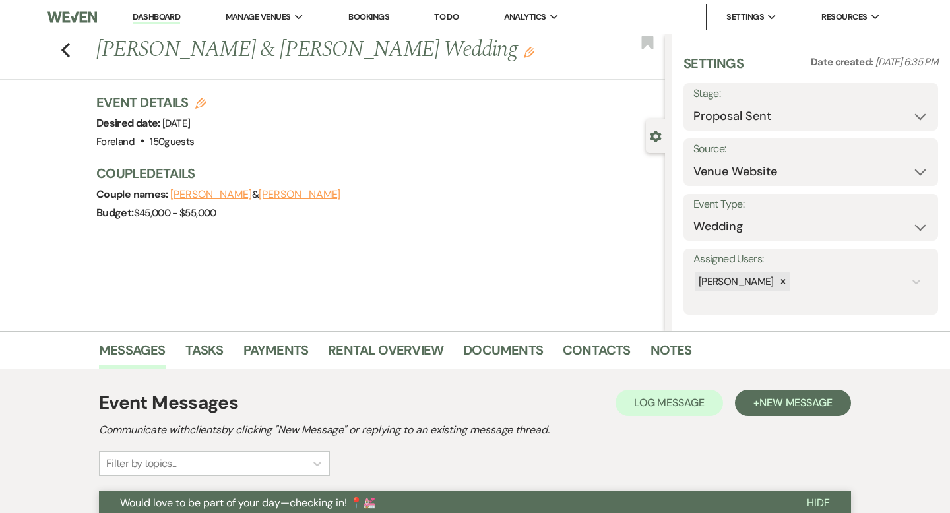
click at [148, 14] on link "Dashboard" at bounding box center [156, 17] width 47 height 13
